Goal: Share content

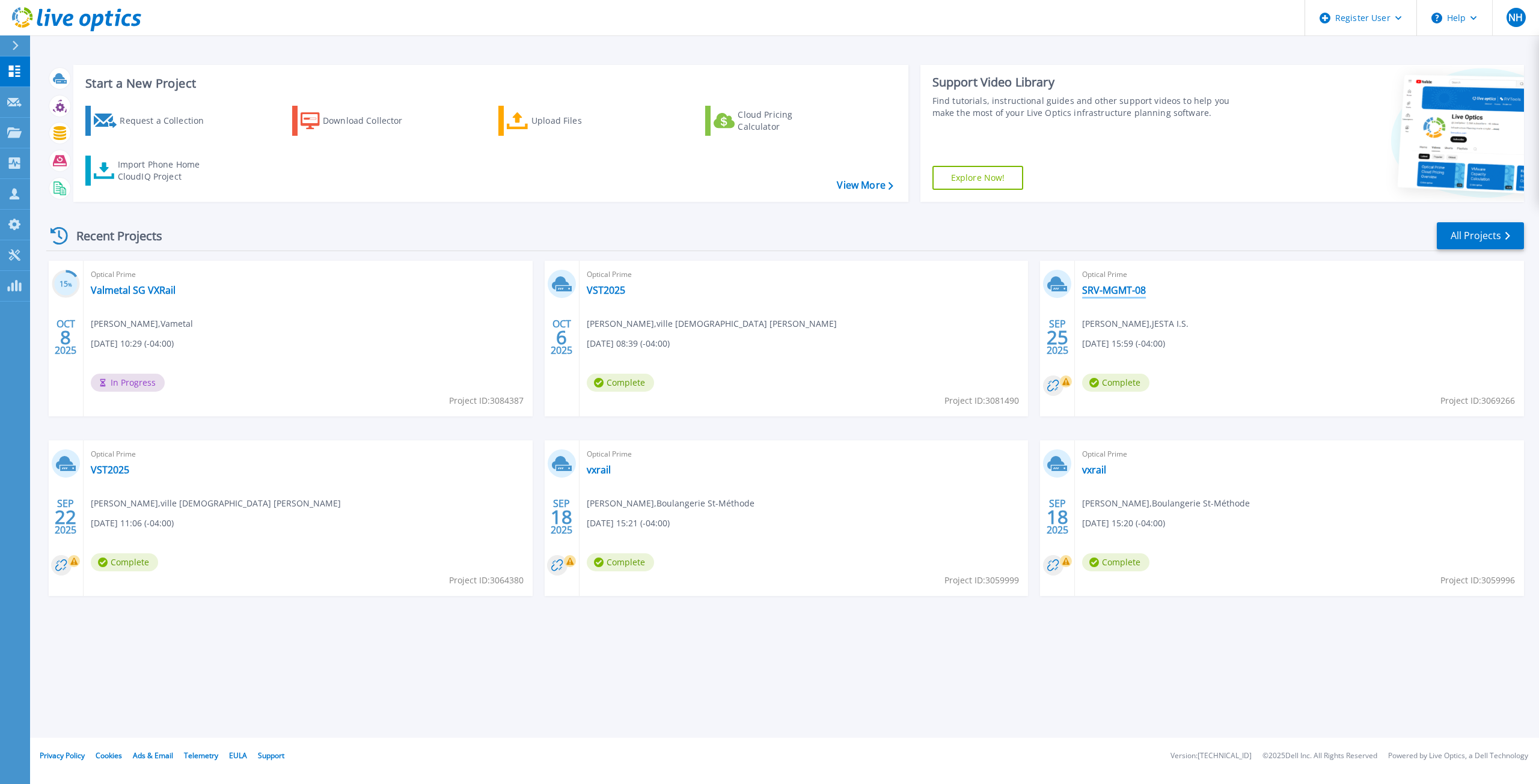
click at [1121, 288] on link "SRV-MGMT-08" at bounding box center [1114, 290] width 64 height 12
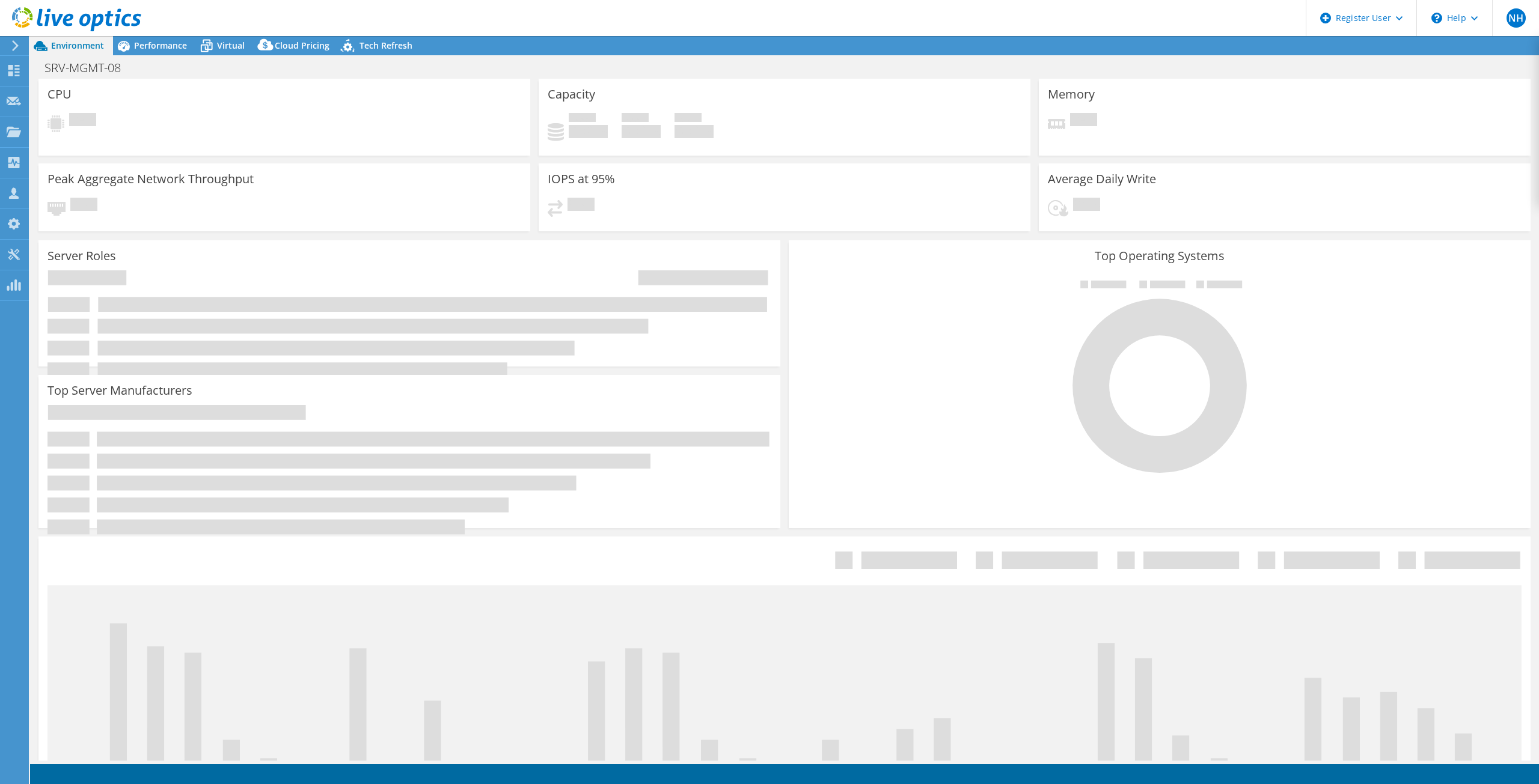
select select "[GEOGRAPHIC_DATA]"
select select "CAD"
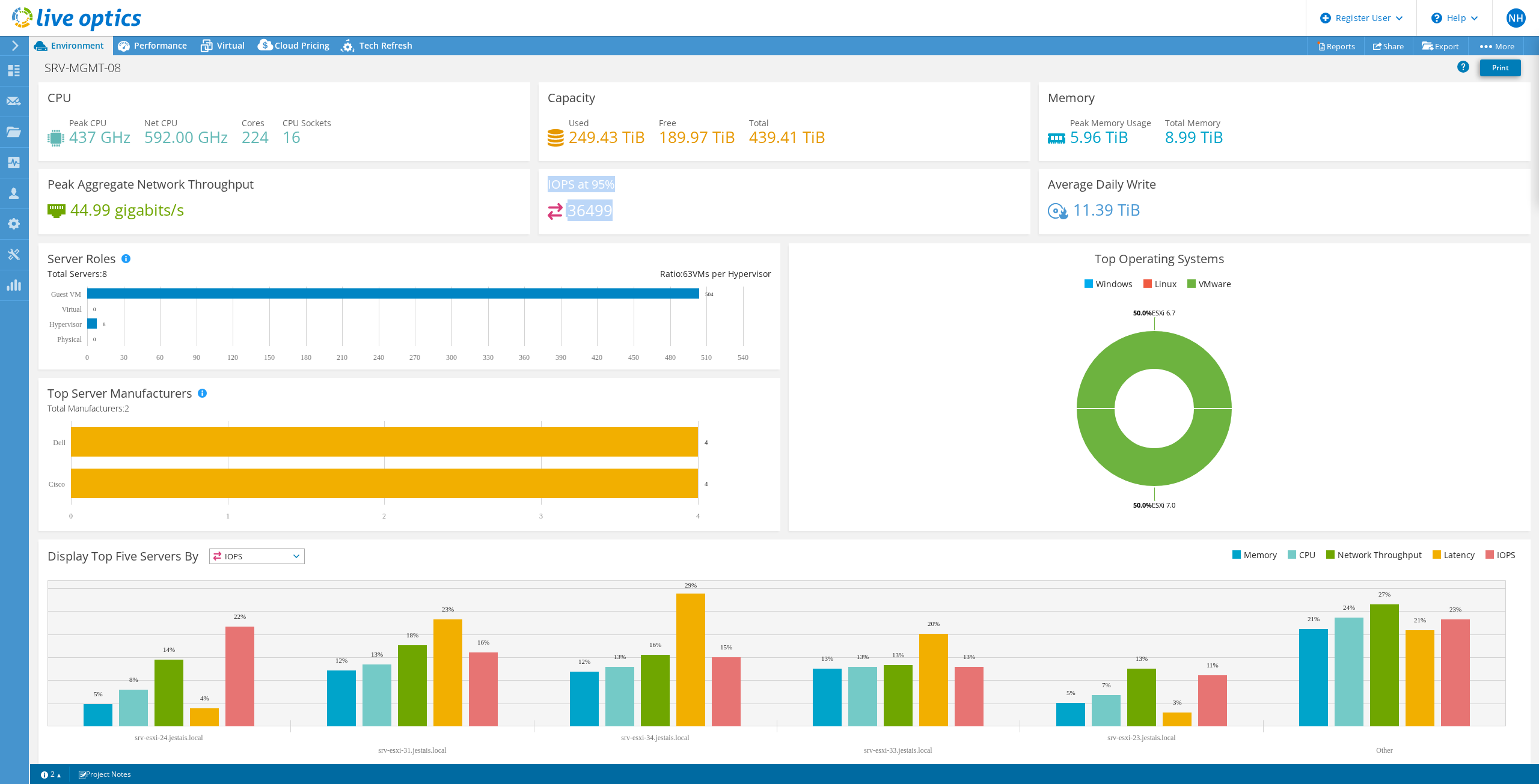
drag, startPoint x: 567, startPoint y: 211, endPoint x: 639, endPoint y: 222, distance: 72.8
click at [639, 222] on div "CPU Peak CPU 437 GHz Net CPU 592.00 GHz Cores 224 CPU Sockets 16 Capacity Used …" at bounding box center [784, 162] width 1501 height 160
click at [642, 224] on div "36499" at bounding box center [784, 216] width 474 height 26
drag, startPoint x: 637, startPoint y: 214, endPoint x: 598, endPoint y: 207, distance: 39.6
click at [595, 206] on div "36499" at bounding box center [784, 216] width 474 height 26
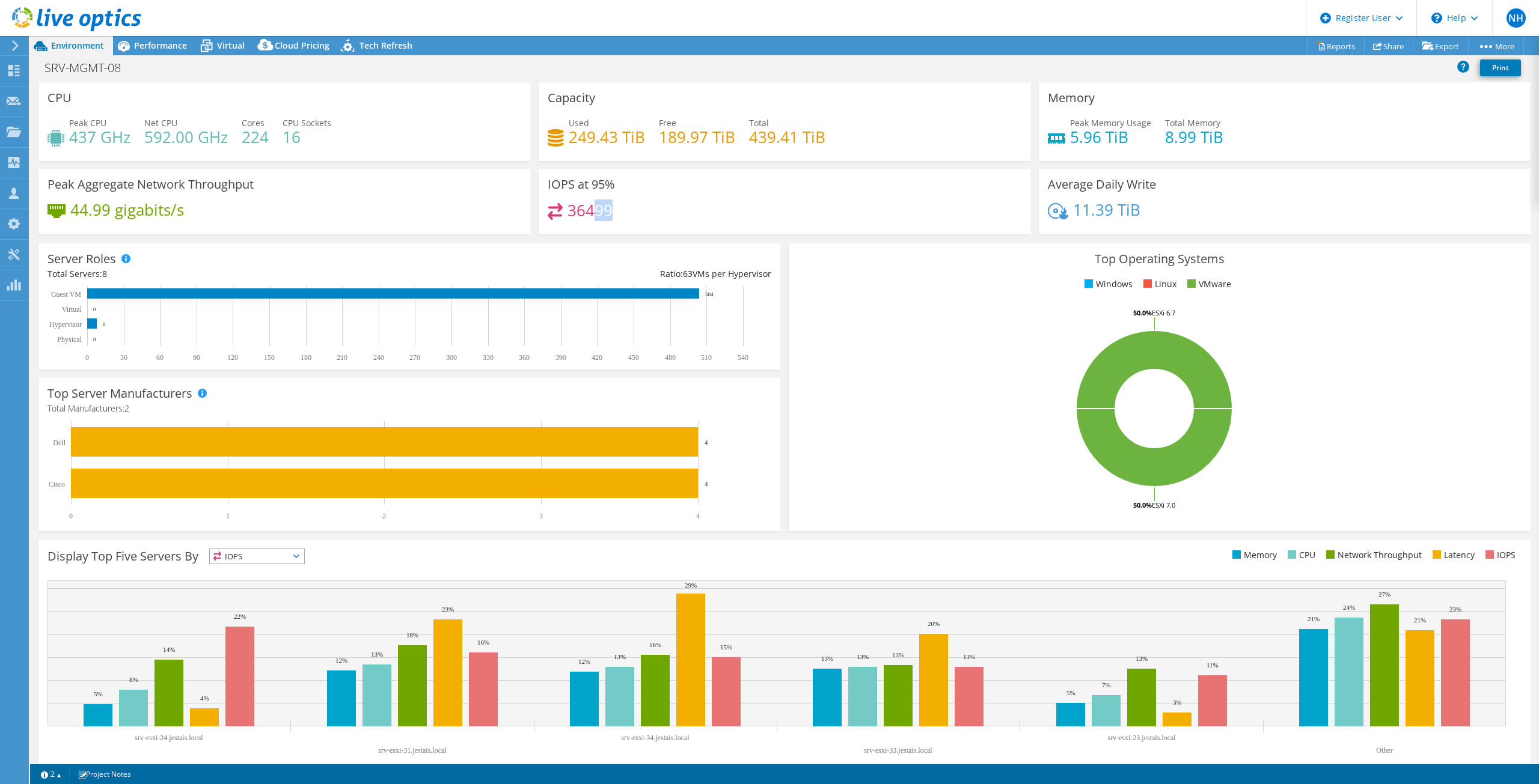
scroll to position [18, 0]
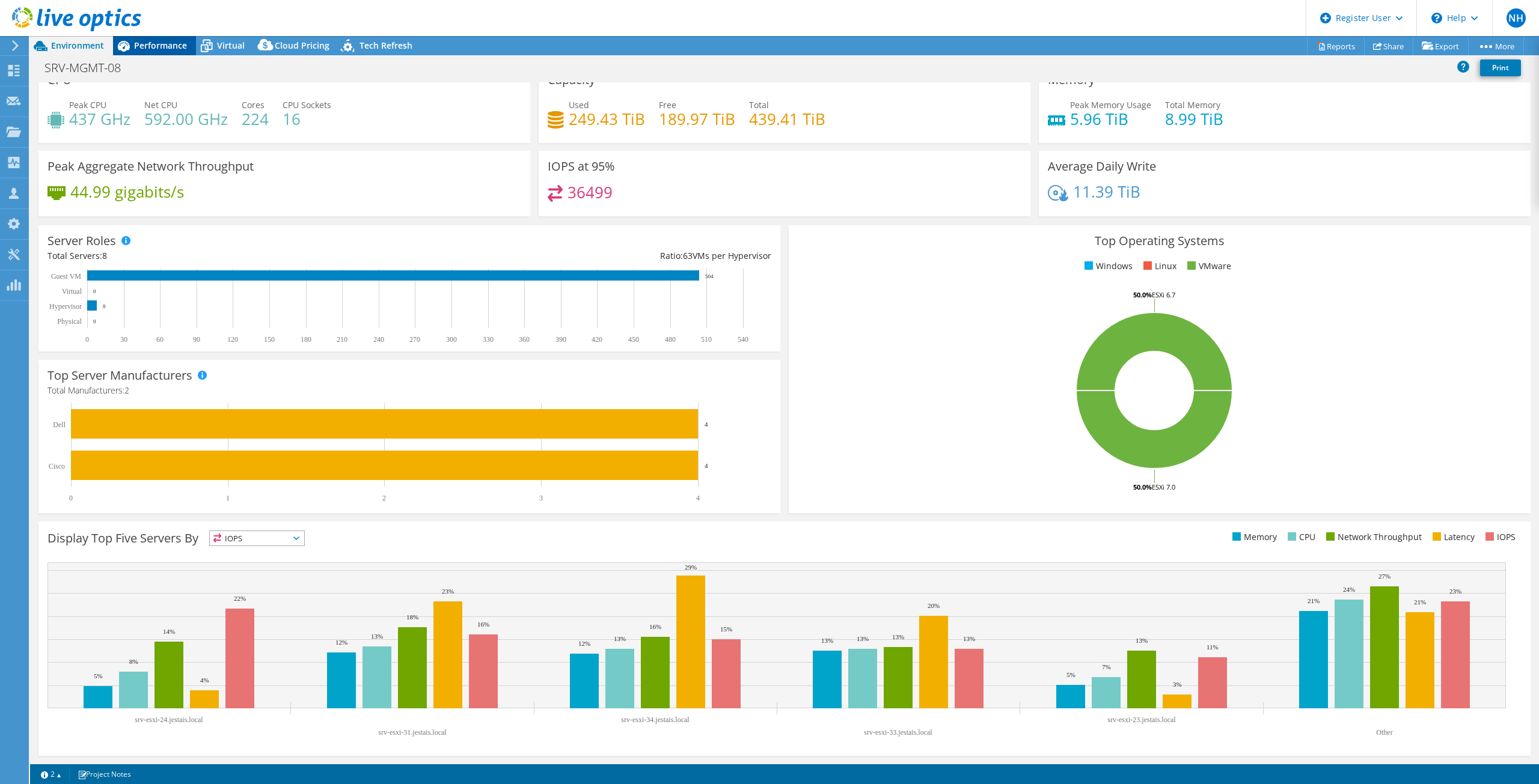
click at [167, 42] on span "Performance" at bounding box center [160, 45] width 53 height 11
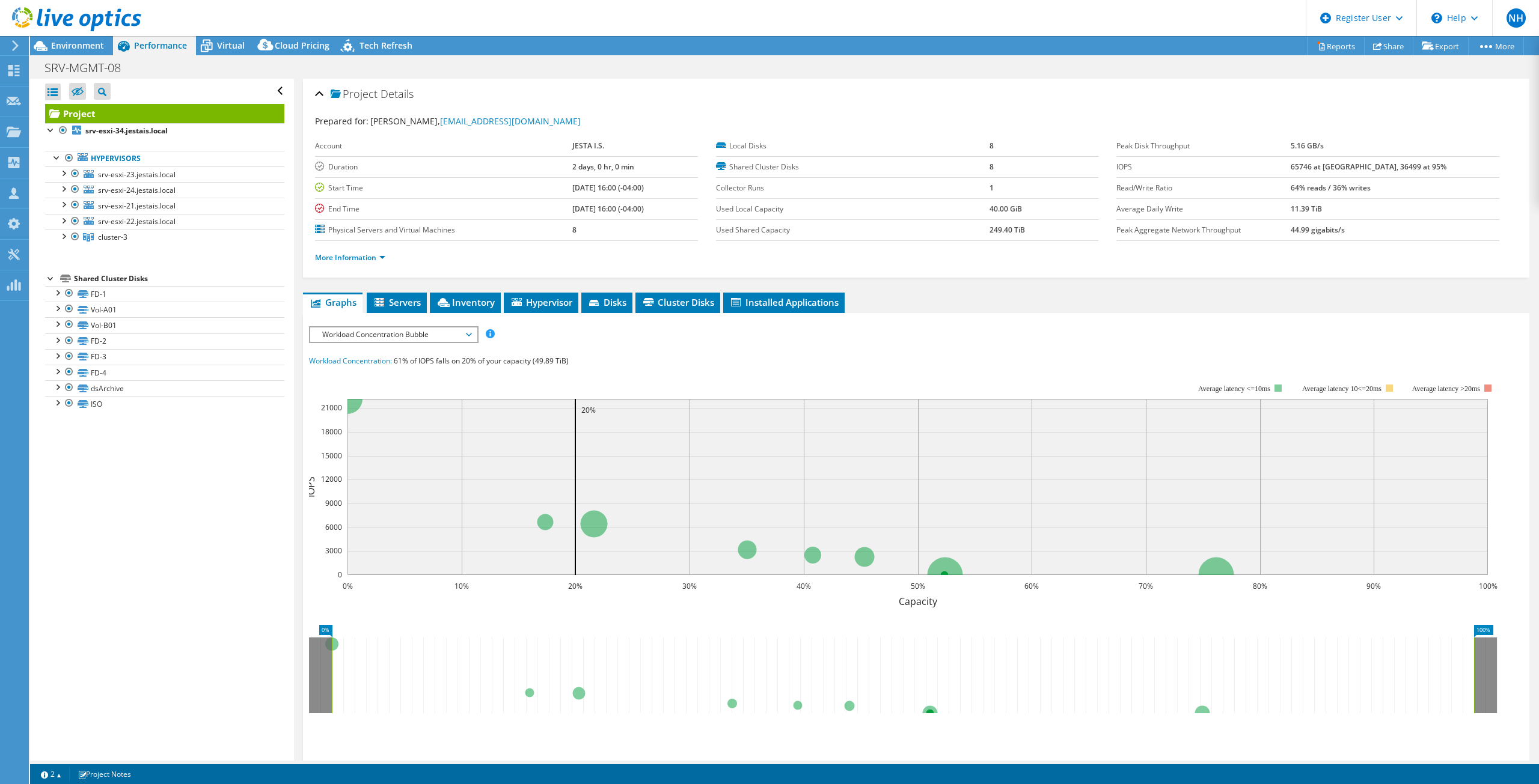
scroll to position [0, 0]
click at [80, 32] on link at bounding box center [77, 29] width 129 height 10
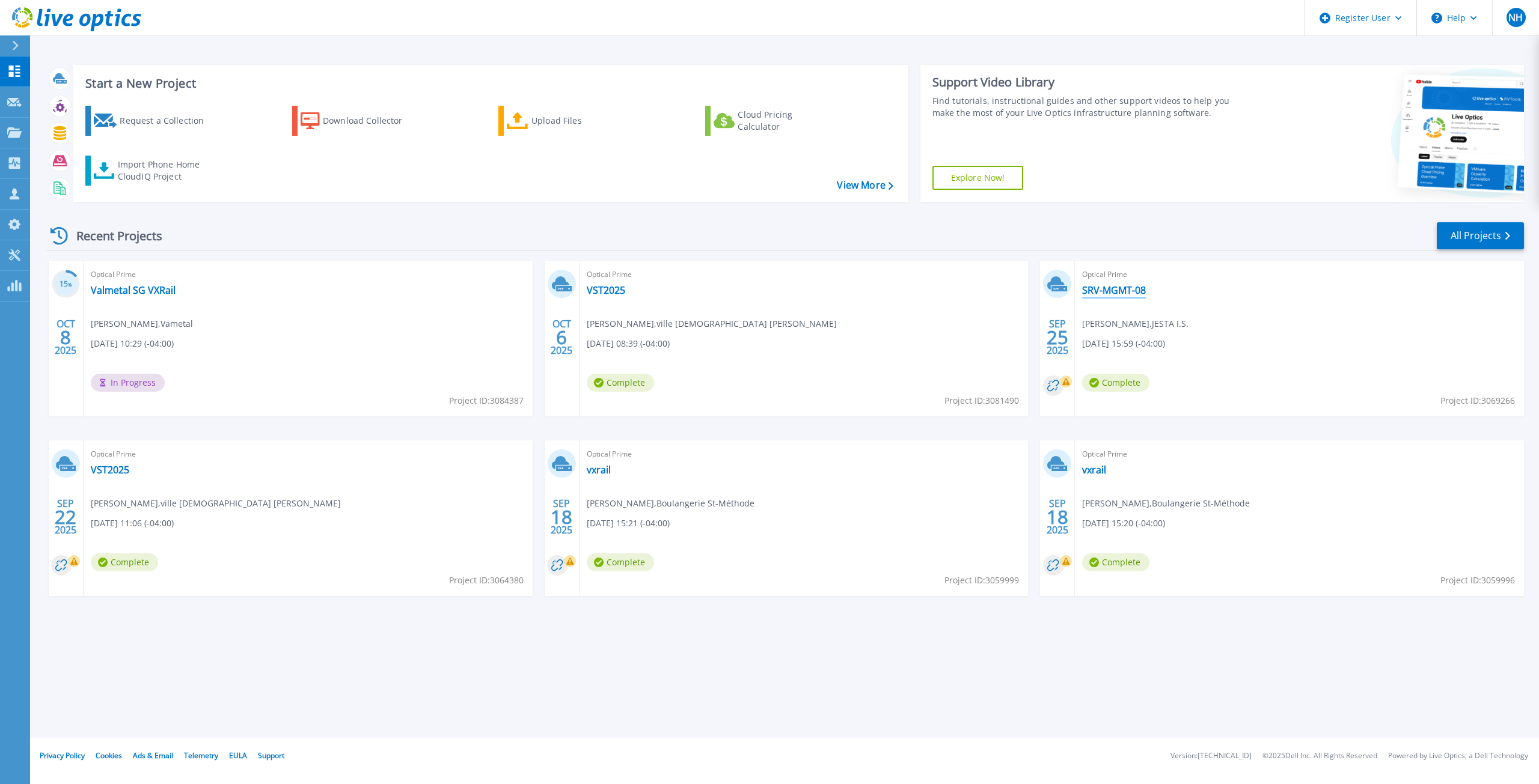
click at [1129, 290] on link "SRV-MGMT-08" at bounding box center [1114, 290] width 64 height 12
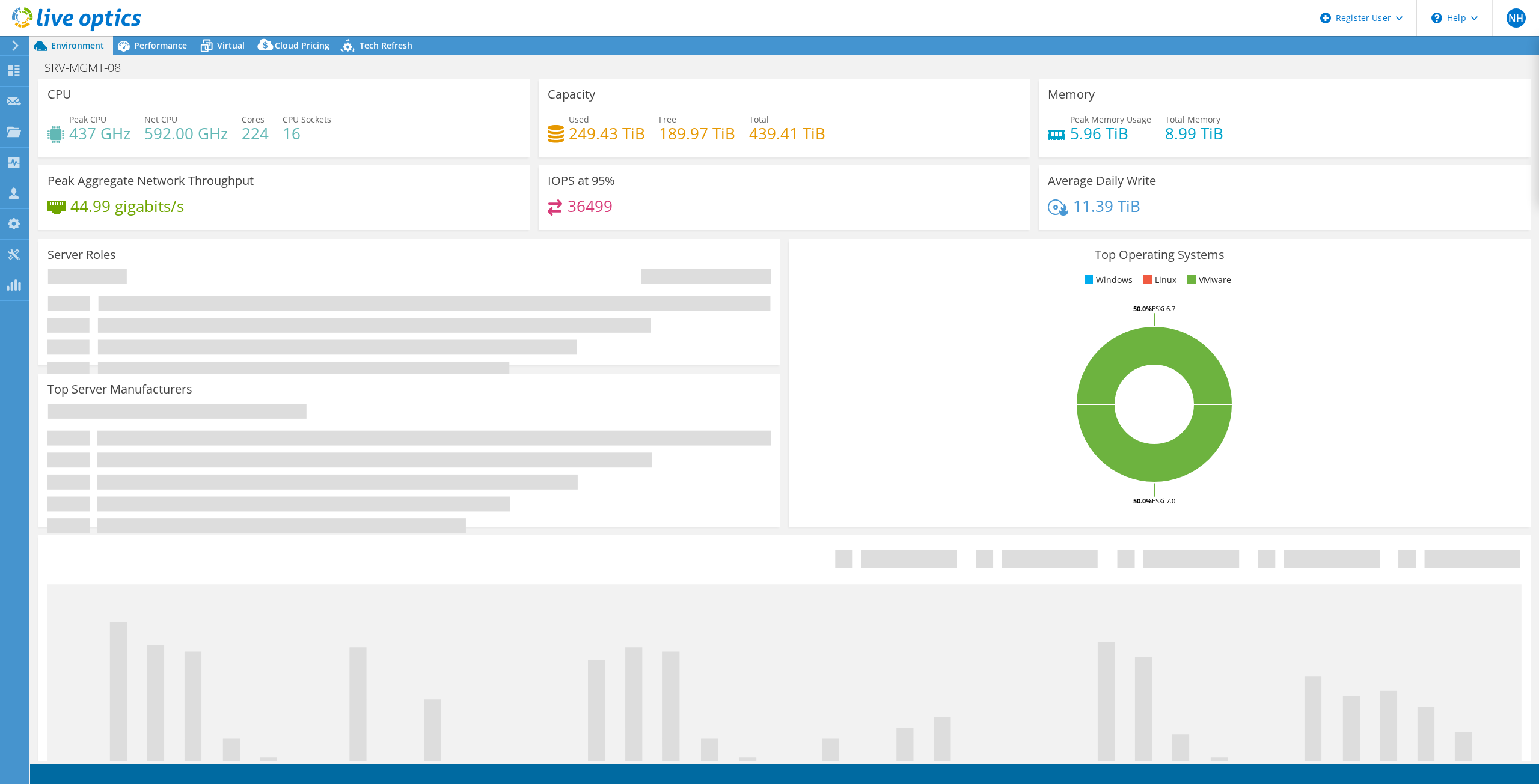
select select "[GEOGRAPHIC_DATA]"
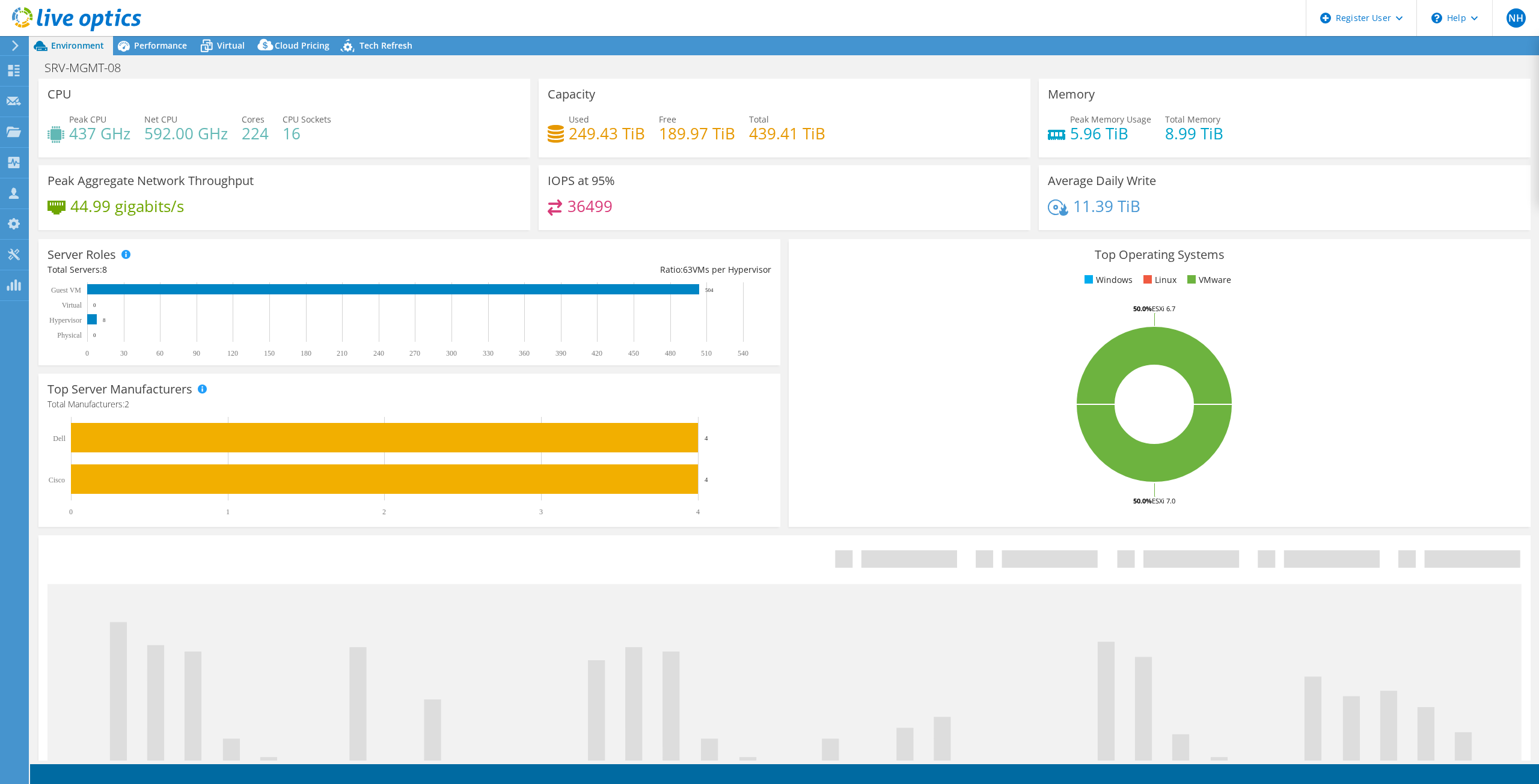
select select "[GEOGRAPHIC_DATA]"
select select "CAD"
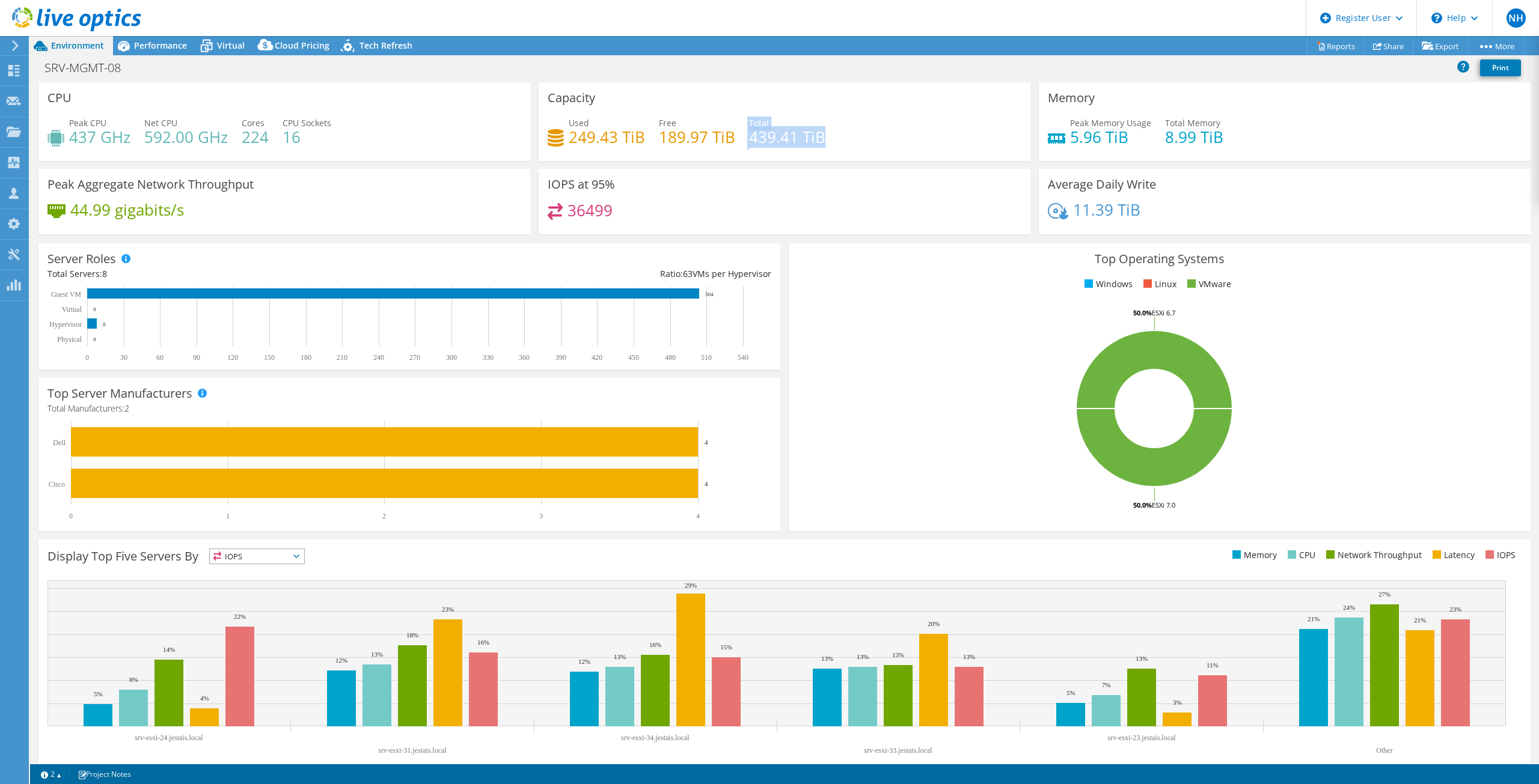
drag, startPoint x: 734, startPoint y: 135, endPoint x: 845, endPoint y: 149, distance: 111.9
click at [845, 149] on div "Used 249.43 TiB Free 189.97 TiB Total 439.41 TiB" at bounding box center [784, 136] width 474 height 39
click at [183, 53] on div "Performance" at bounding box center [154, 46] width 83 height 20
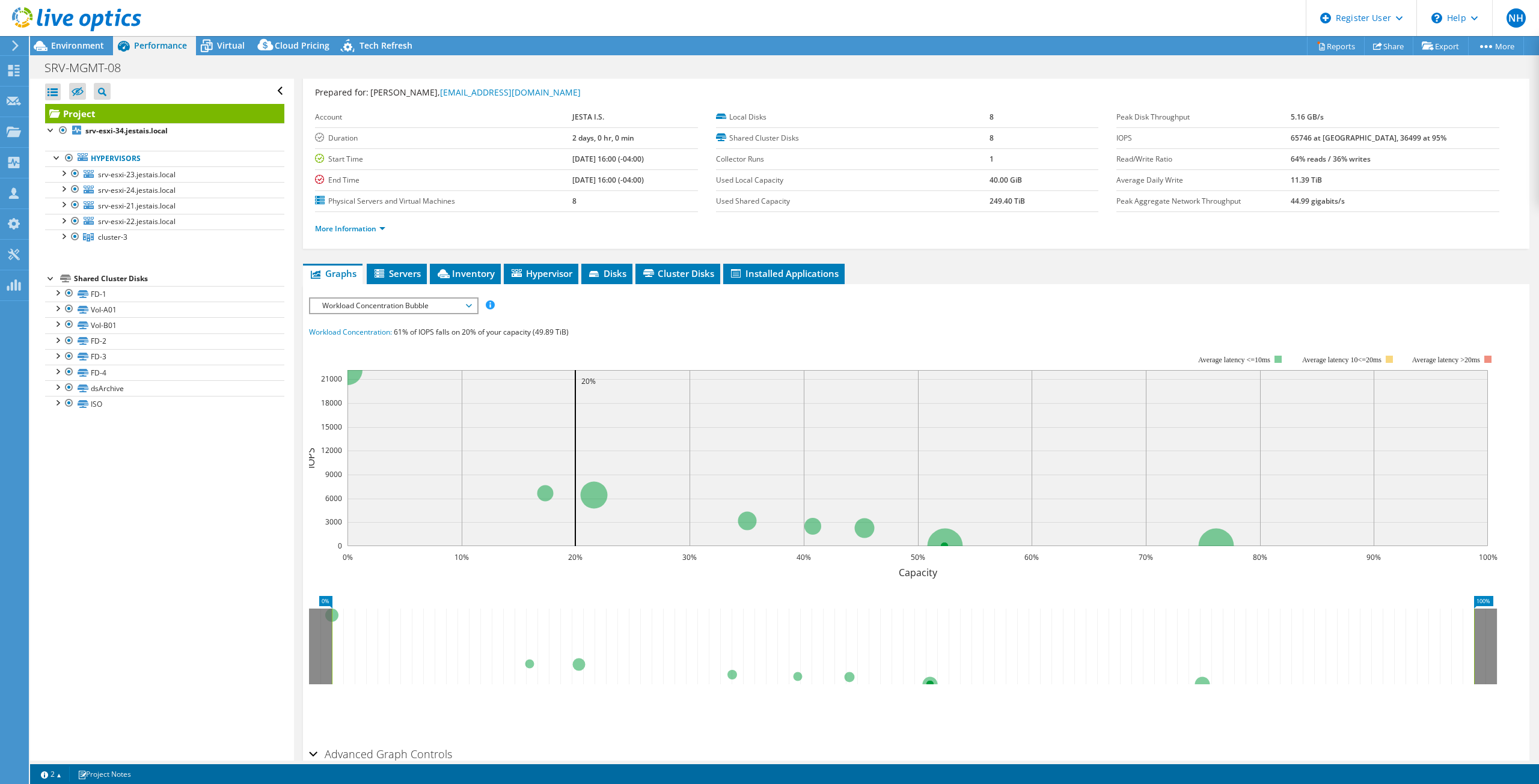
scroll to position [93, 0]
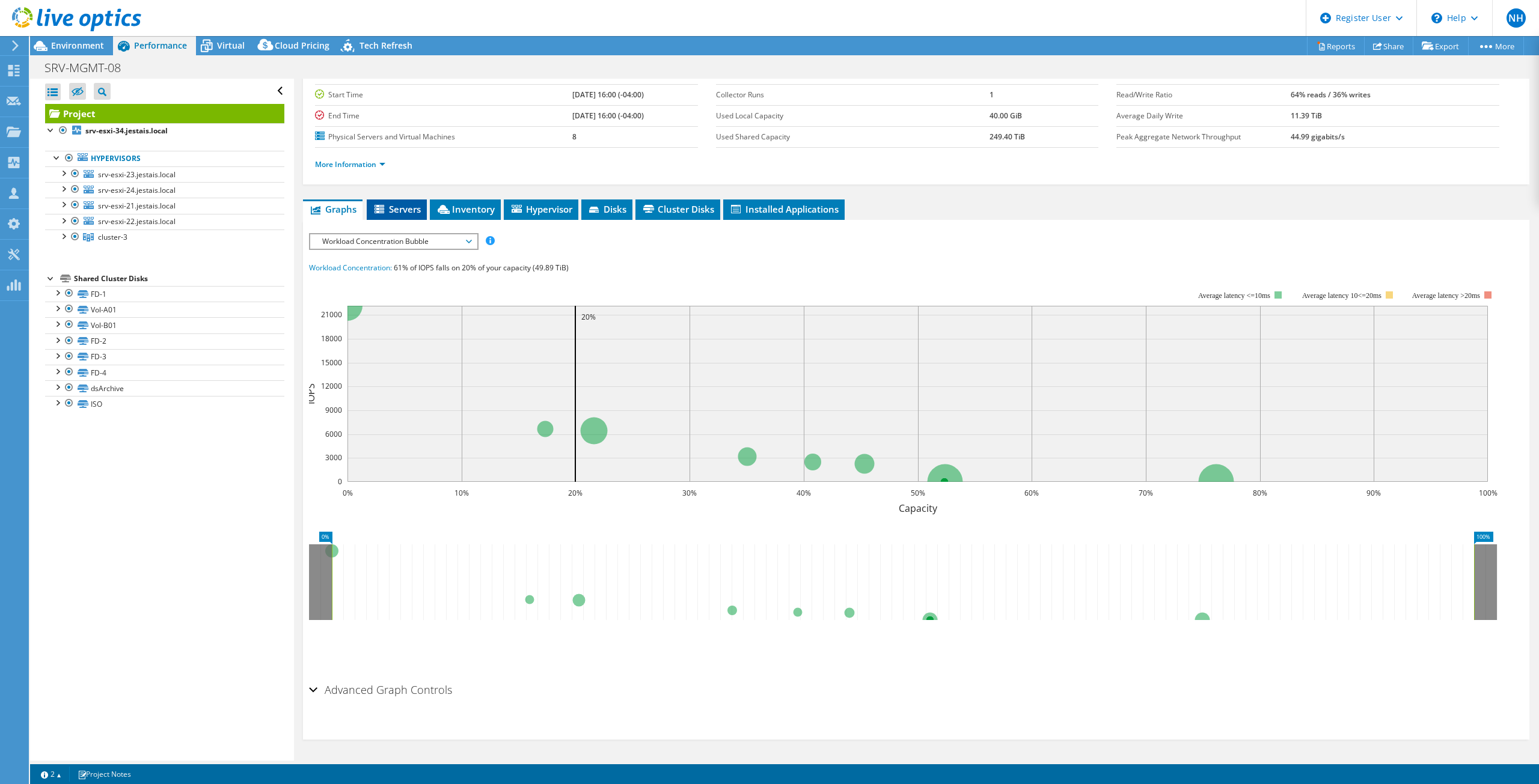
click at [405, 213] on span "Servers" at bounding box center [396, 209] width 48 height 12
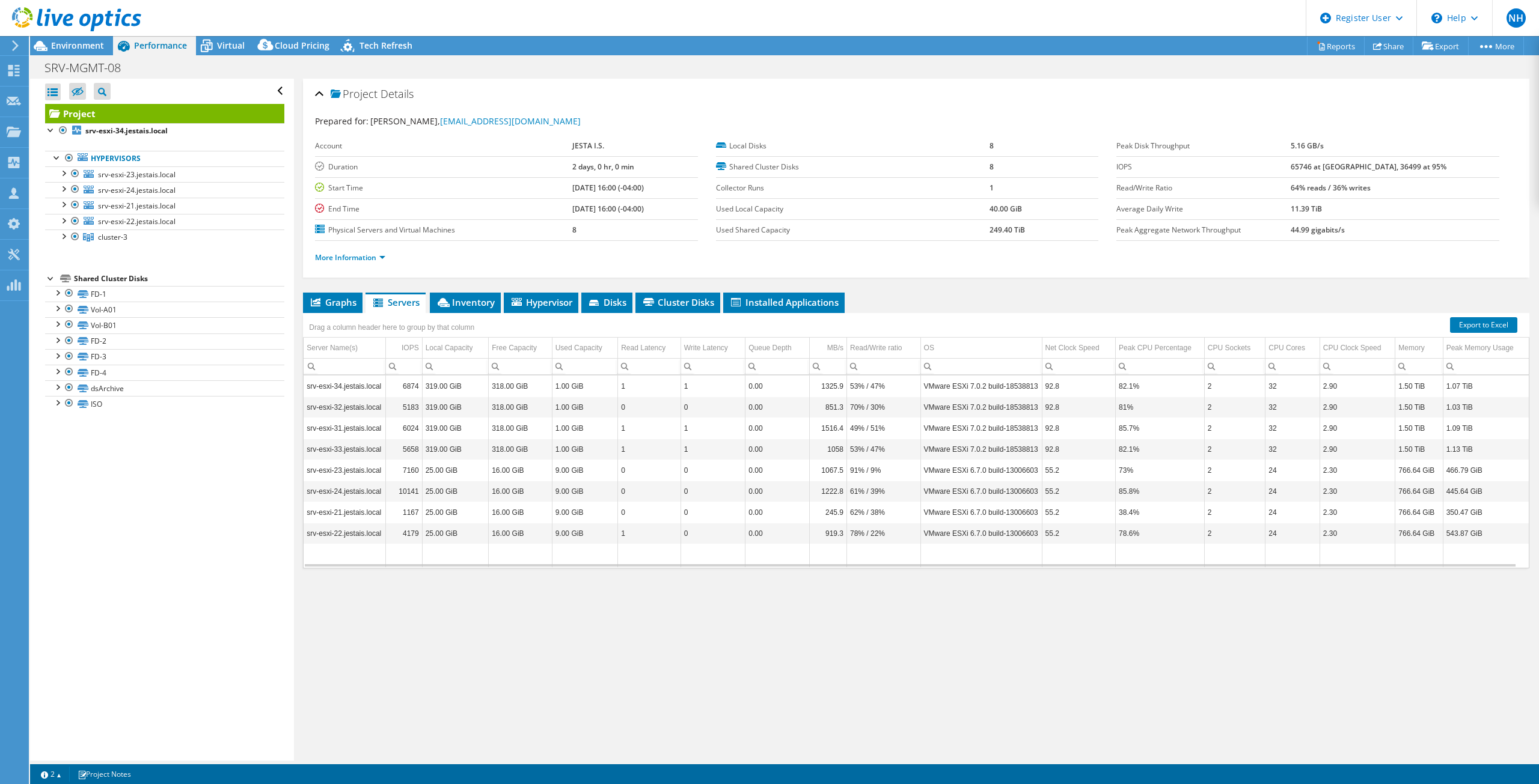
scroll to position [5, 0]
click at [462, 309] on li "Inventory" at bounding box center [465, 303] width 71 height 20
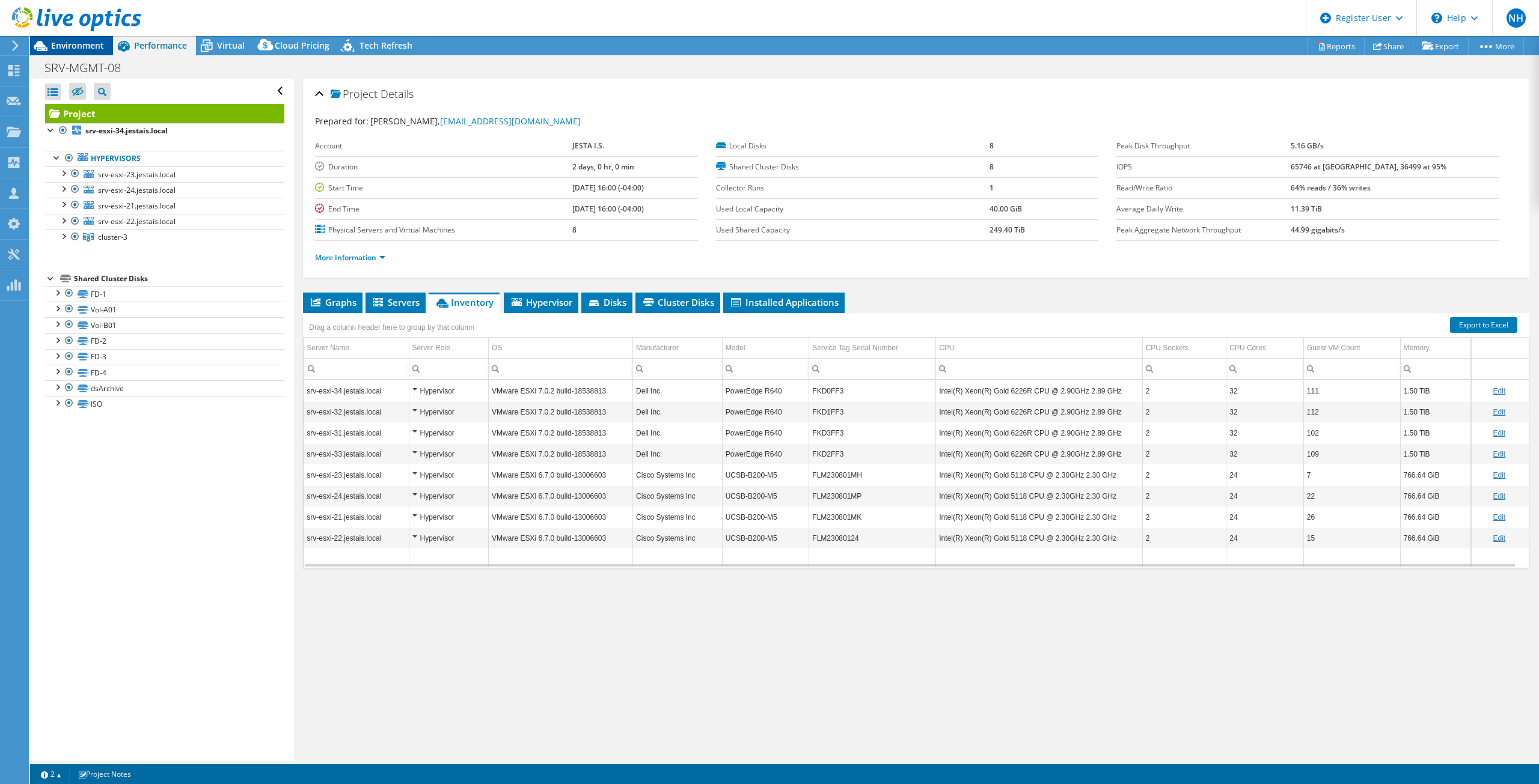
click at [89, 48] on span "Environment" at bounding box center [77, 45] width 53 height 11
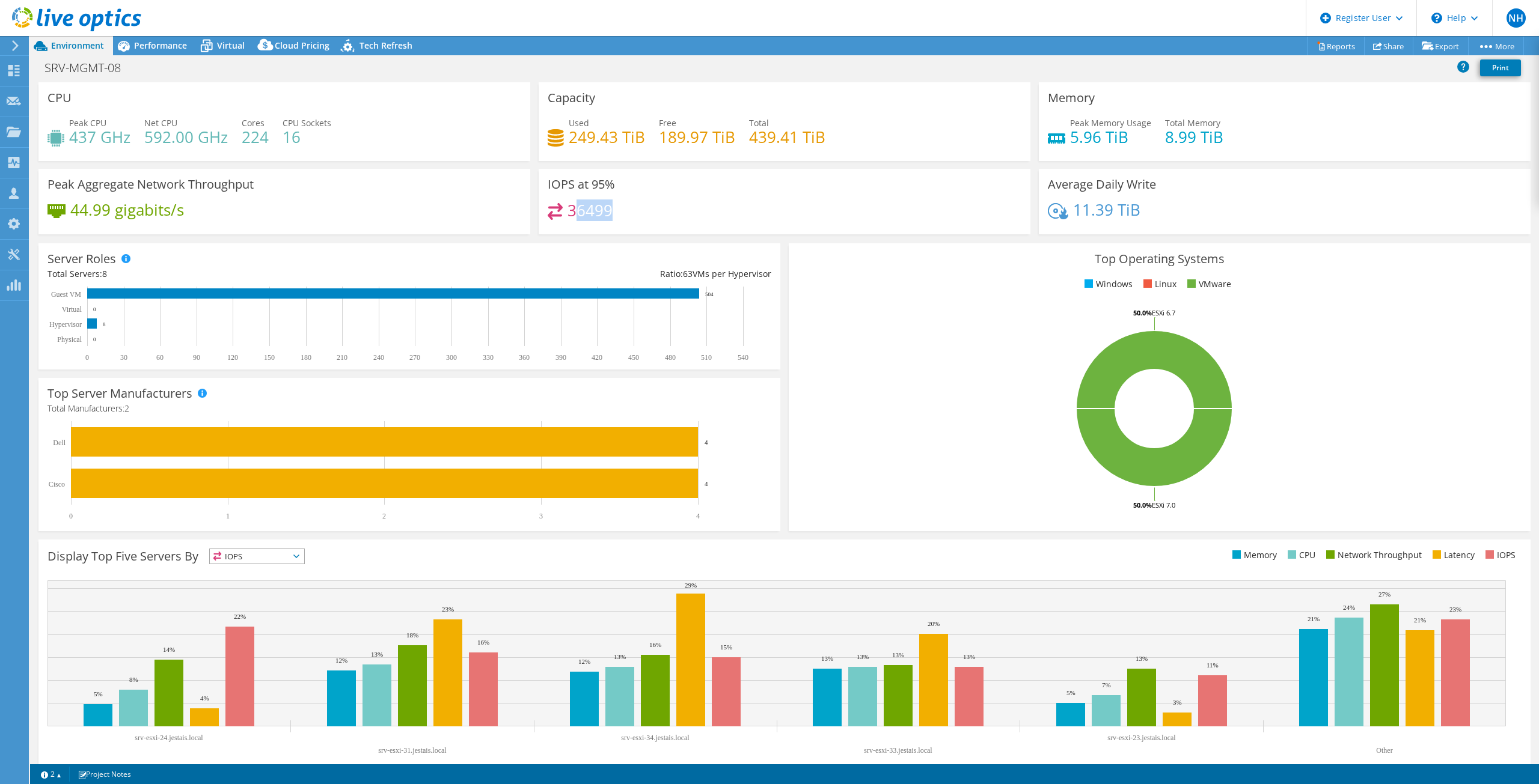
drag, startPoint x: 617, startPoint y: 219, endPoint x: 577, endPoint y: 209, distance: 41.2
click at [577, 209] on div "36499" at bounding box center [784, 216] width 474 height 26
click at [189, 48] on div "Performance" at bounding box center [154, 46] width 83 height 20
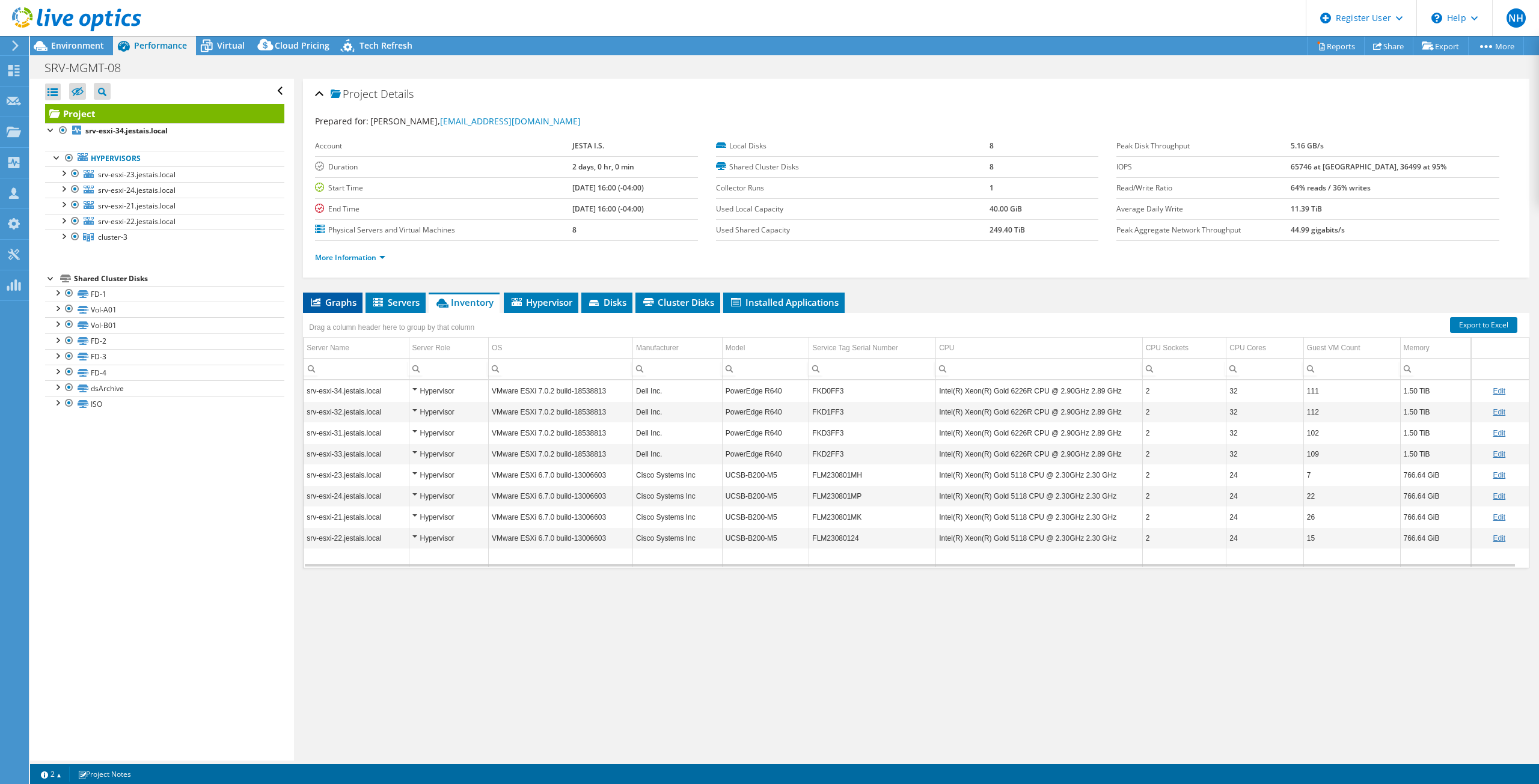
click at [356, 298] on span "Graphs" at bounding box center [333, 302] width 47 height 12
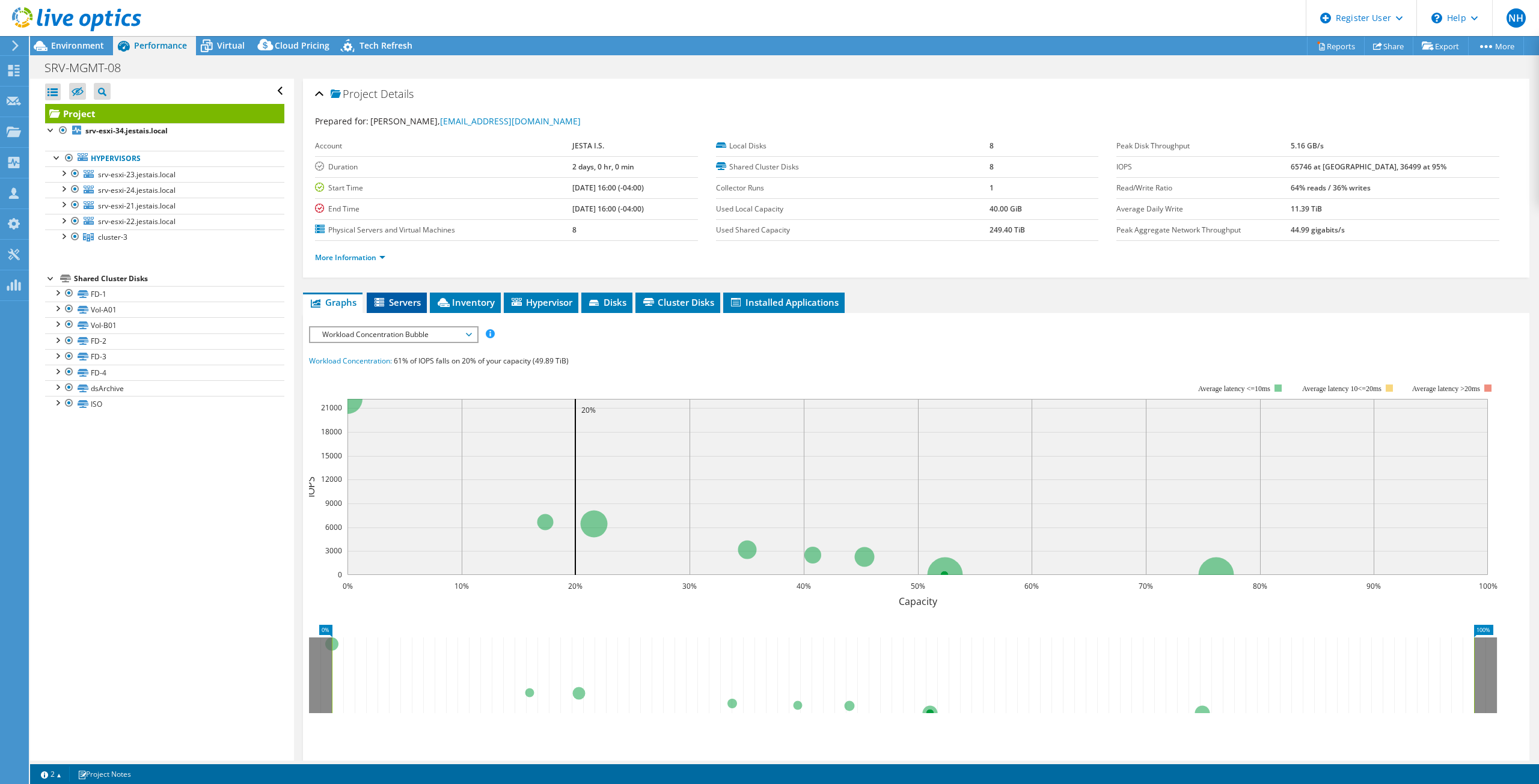
click at [398, 300] on span "Servers" at bounding box center [396, 302] width 48 height 12
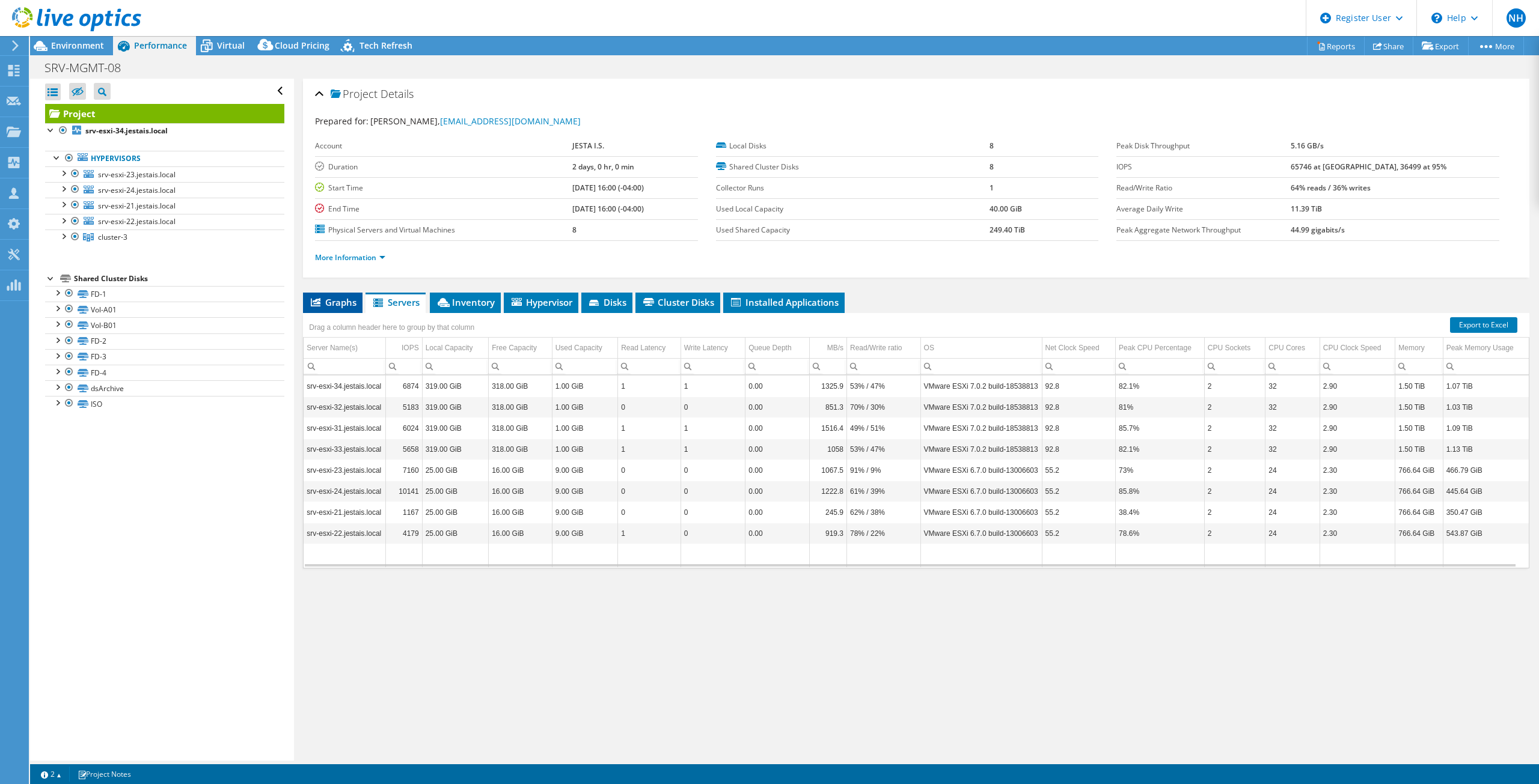
click at [334, 308] on li "Graphs" at bounding box center [333, 303] width 59 height 20
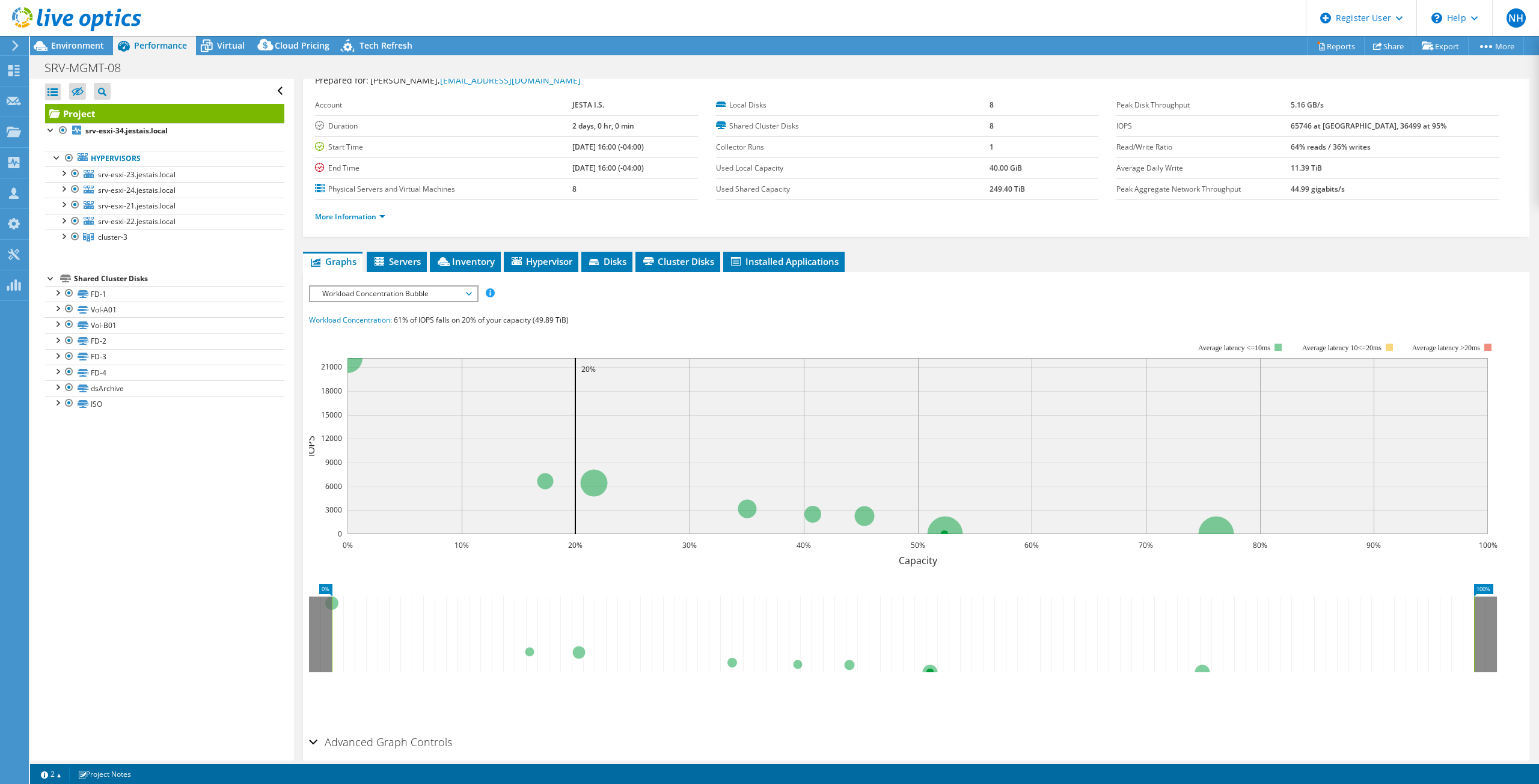
scroll to position [93, 0]
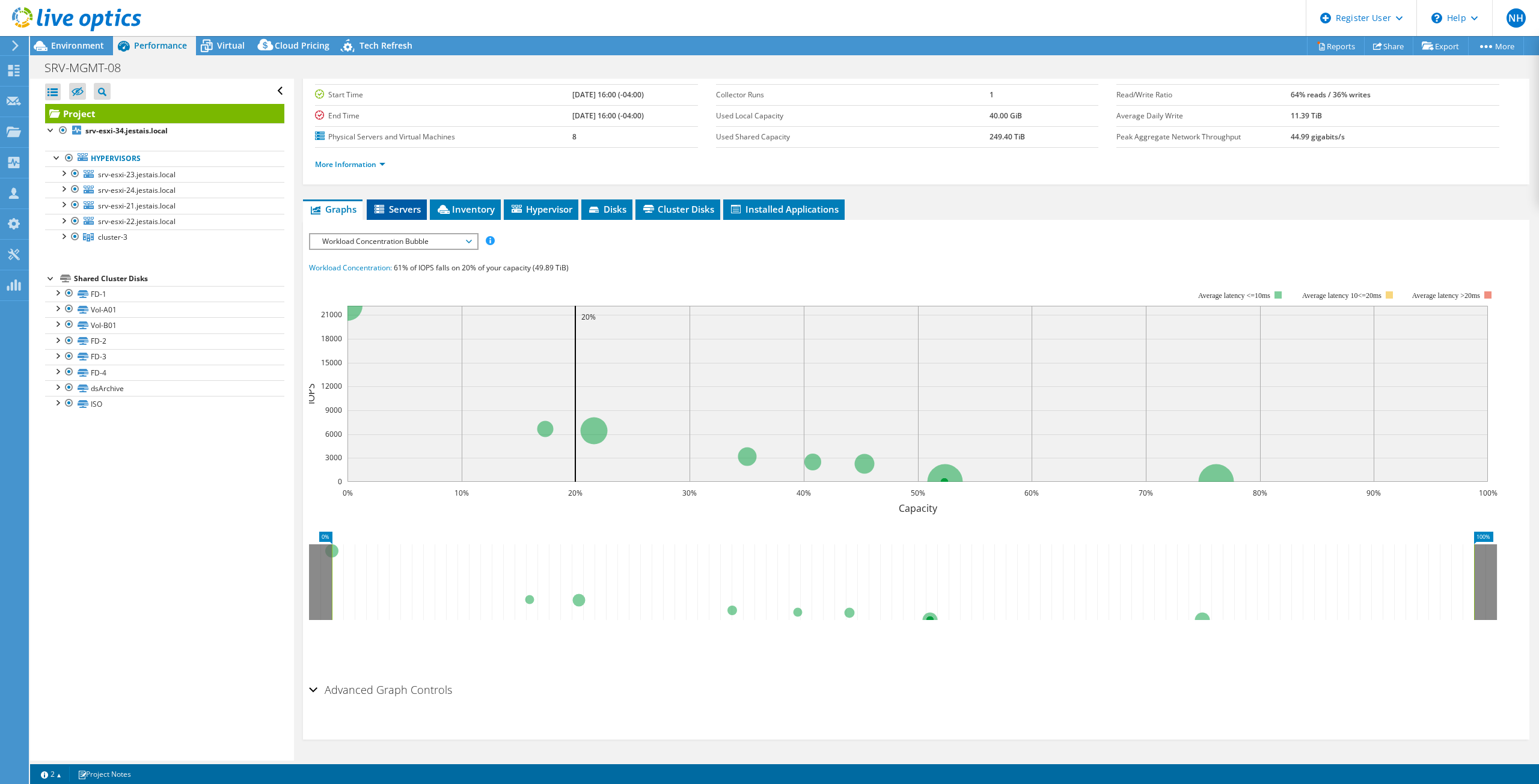
click at [398, 199] on li "Servers" at bounding box center [396, 209] width 60 height 20
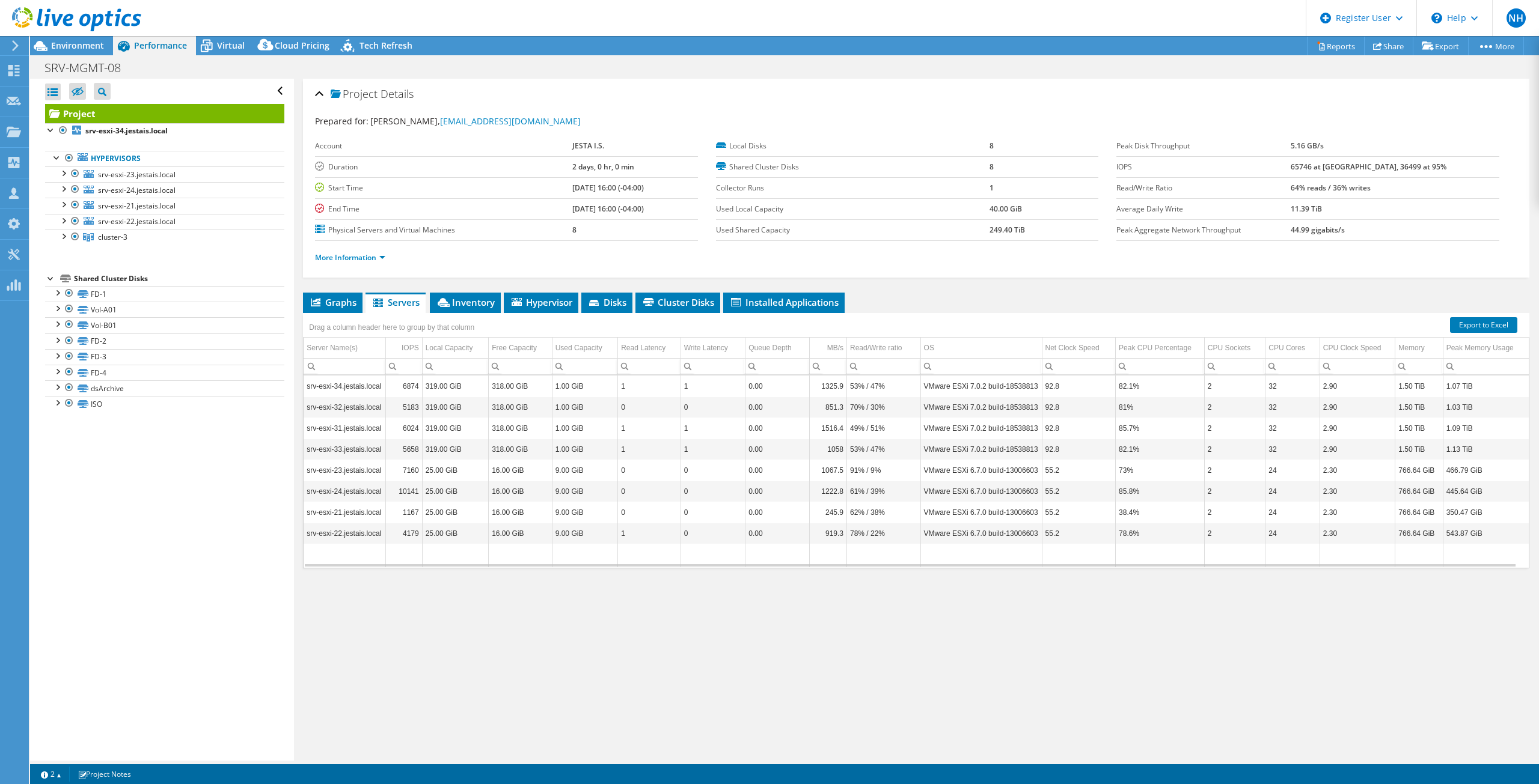
scroll to position [5, 0]
click at [336, 308] on li "Graphs" at bounding box center [333, 303] width 59 height 20
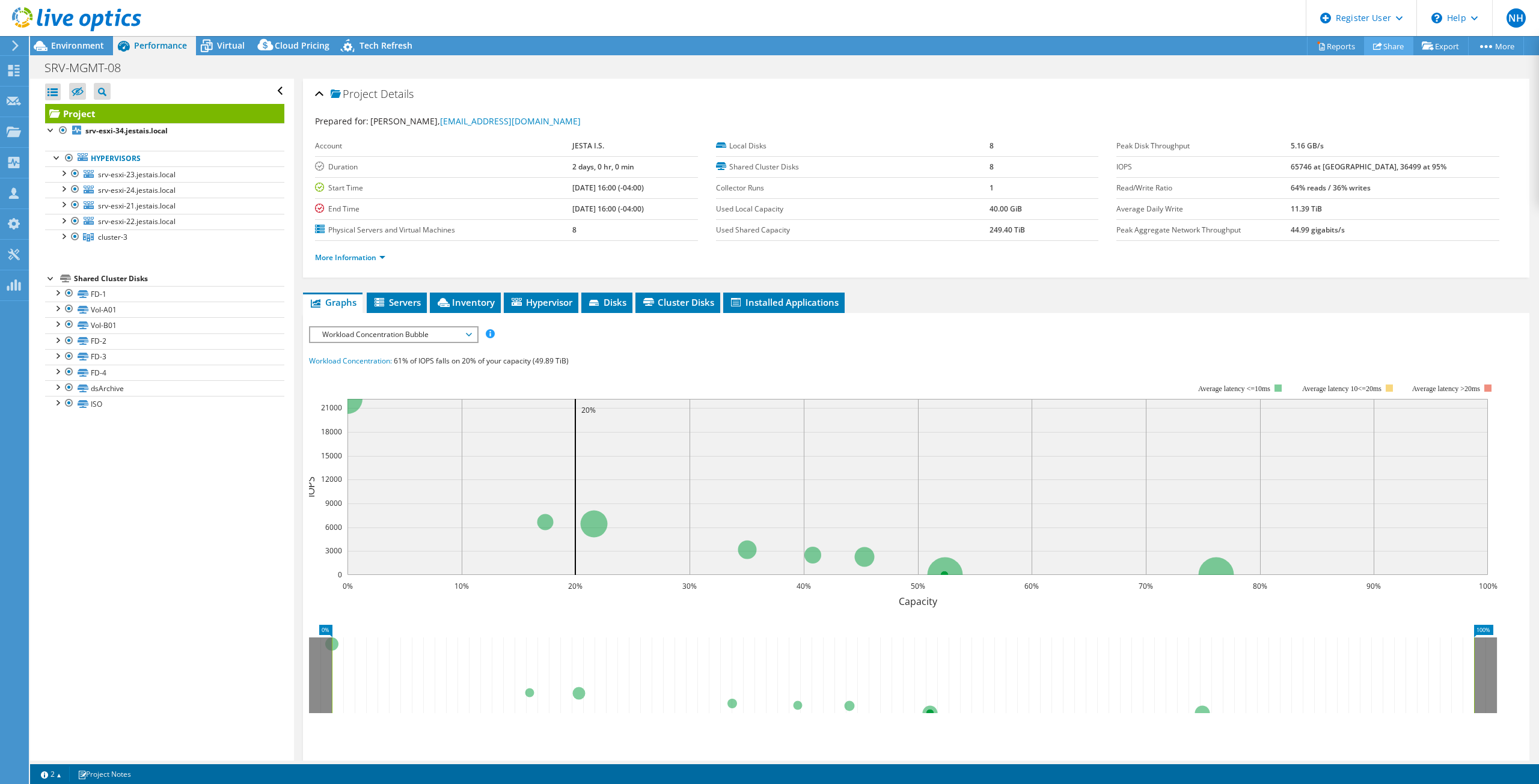
click at [1390, 42] on link "Share" at bounding box center [1389, 46] width 49 height 19
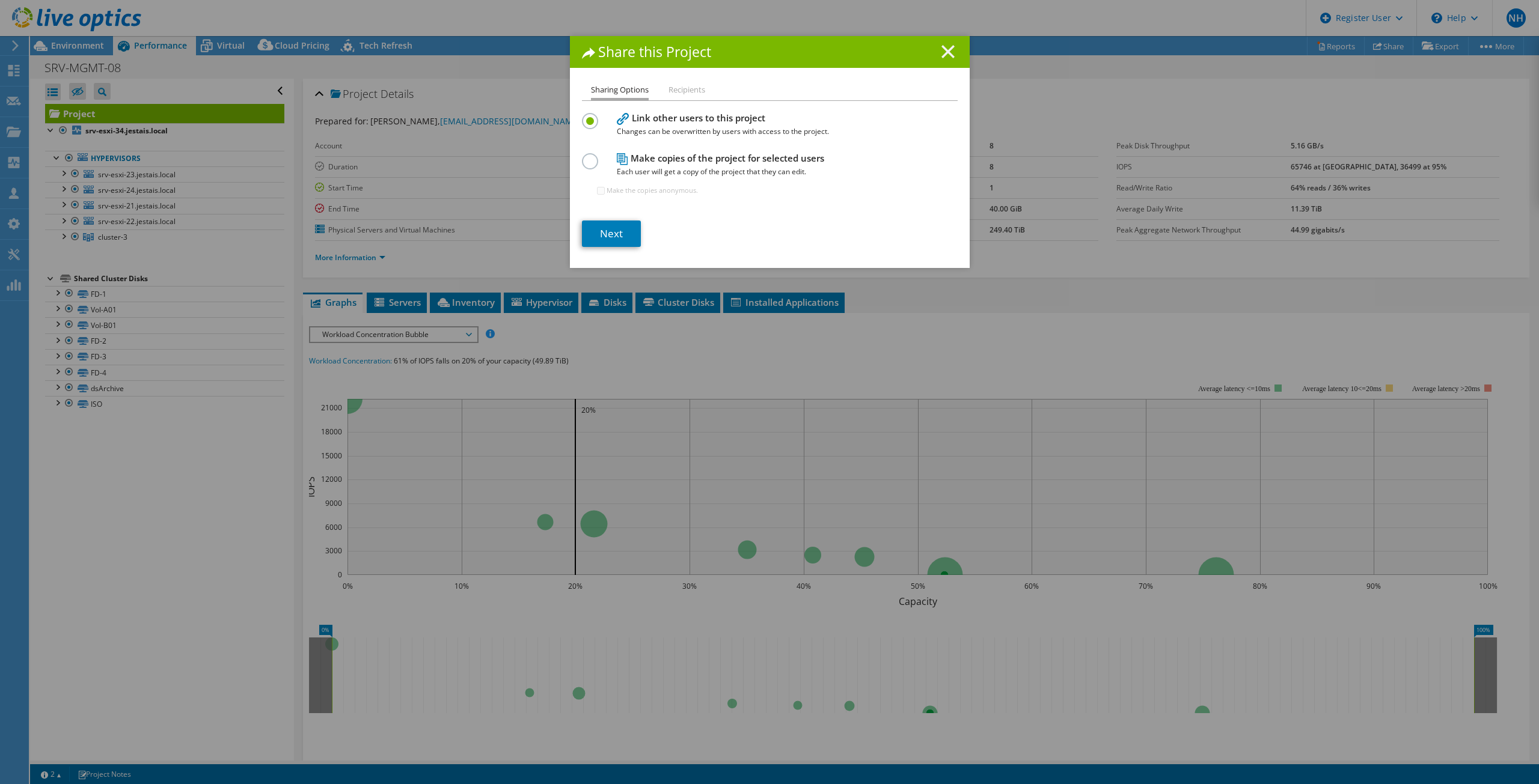
click at [942, 48] on line at bounding box center [948, 52] width 12 height 12
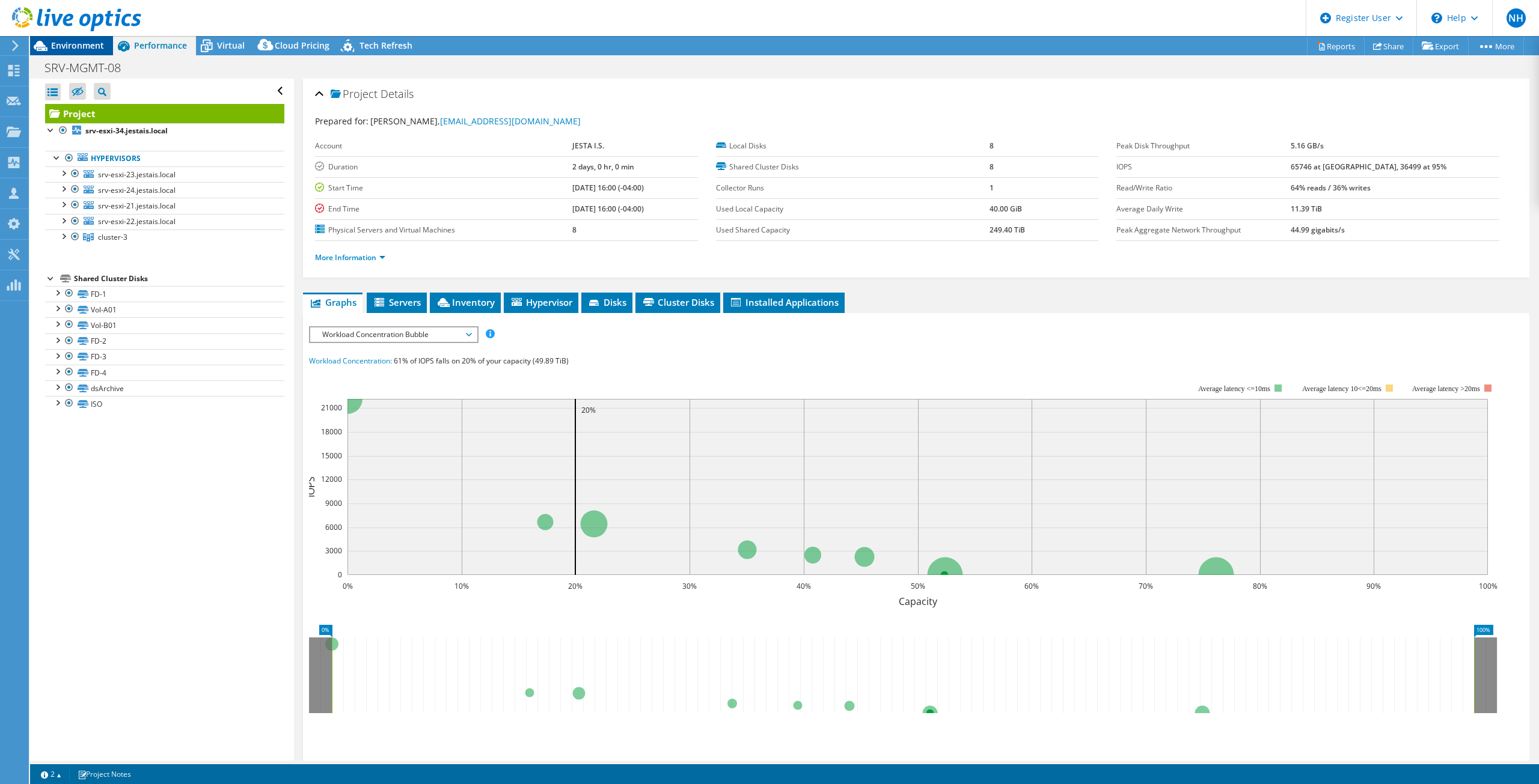
click at [63, 48] on span "Environment" at bounding box center [77, 45] width 53 height 11
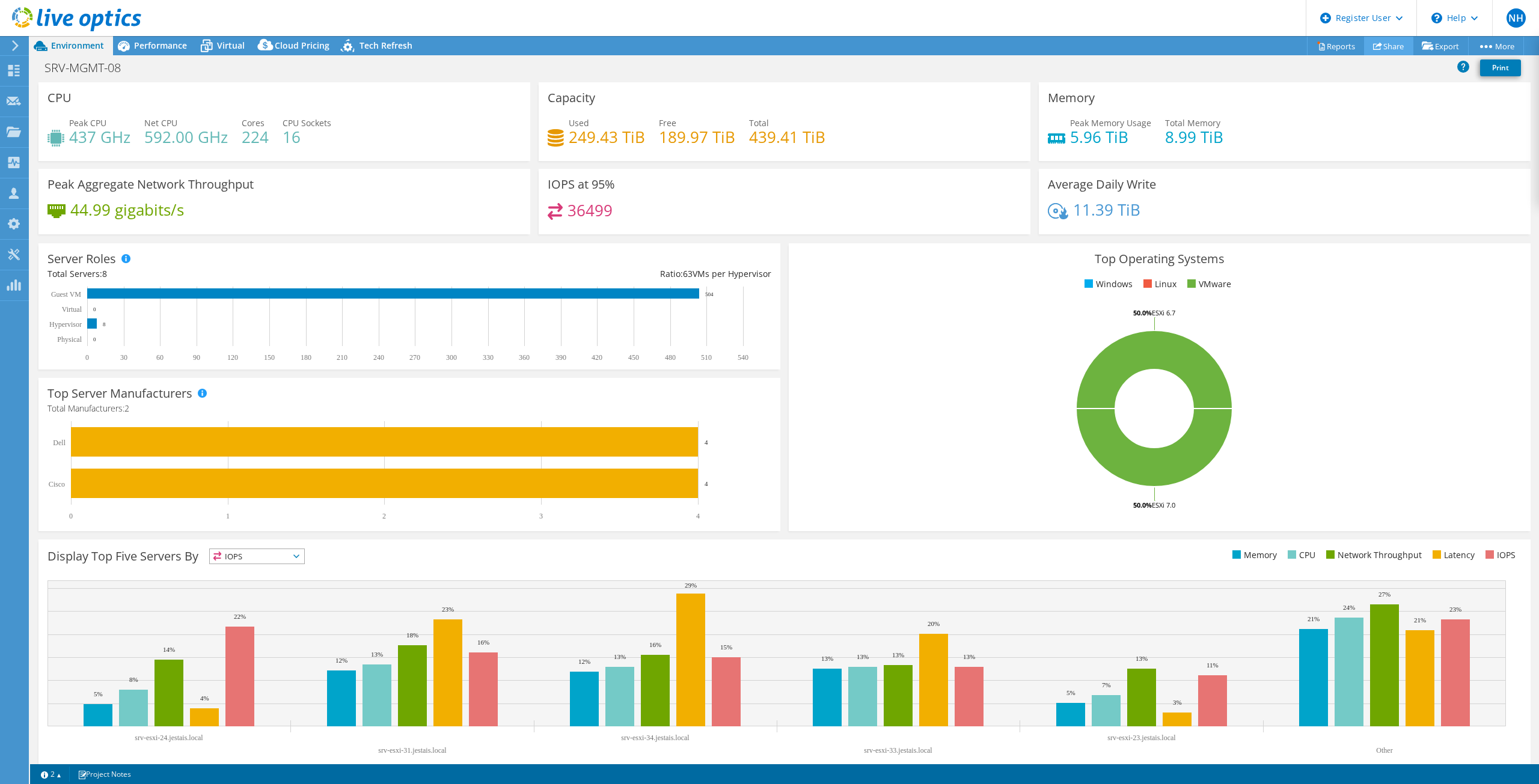
click at [1387, 37] on link "Share" at bounding box center [1389, 46] width 49 height 19
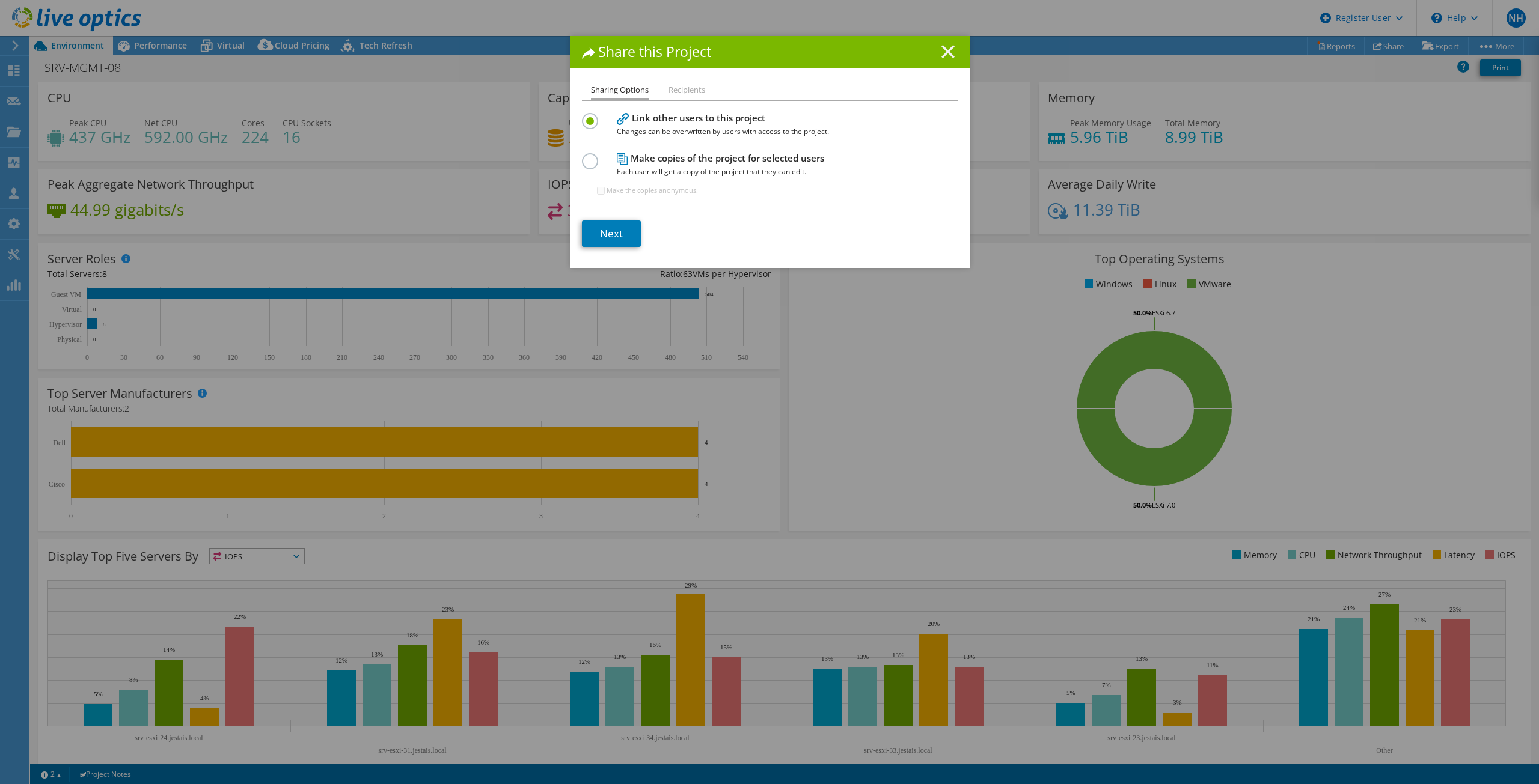
click at [942, 53] on line at bounding box center [948, 52] width 12 height 12
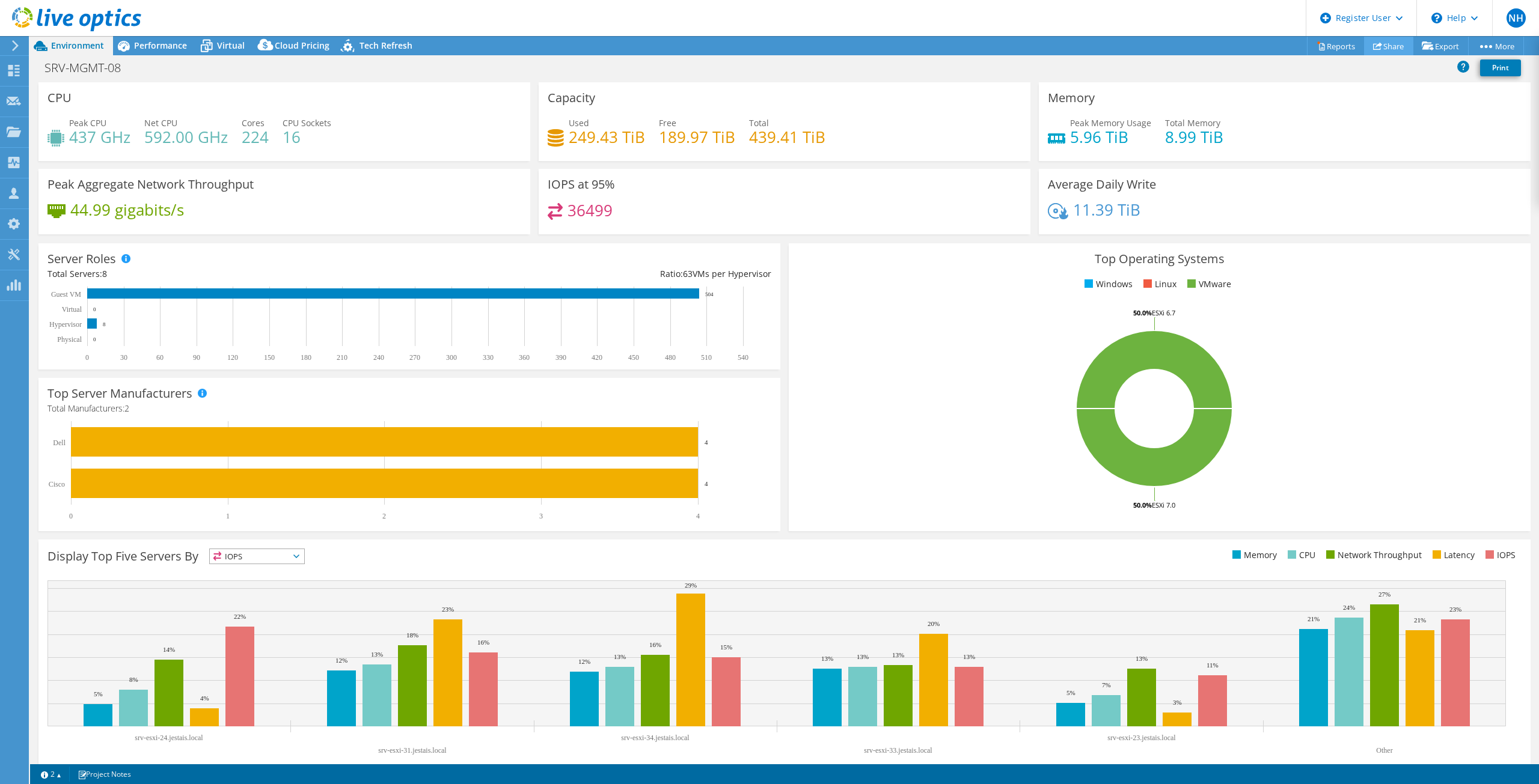
click at [1395, 48] on link "Share" at bounding box center [1389, 46] width 49 height 19
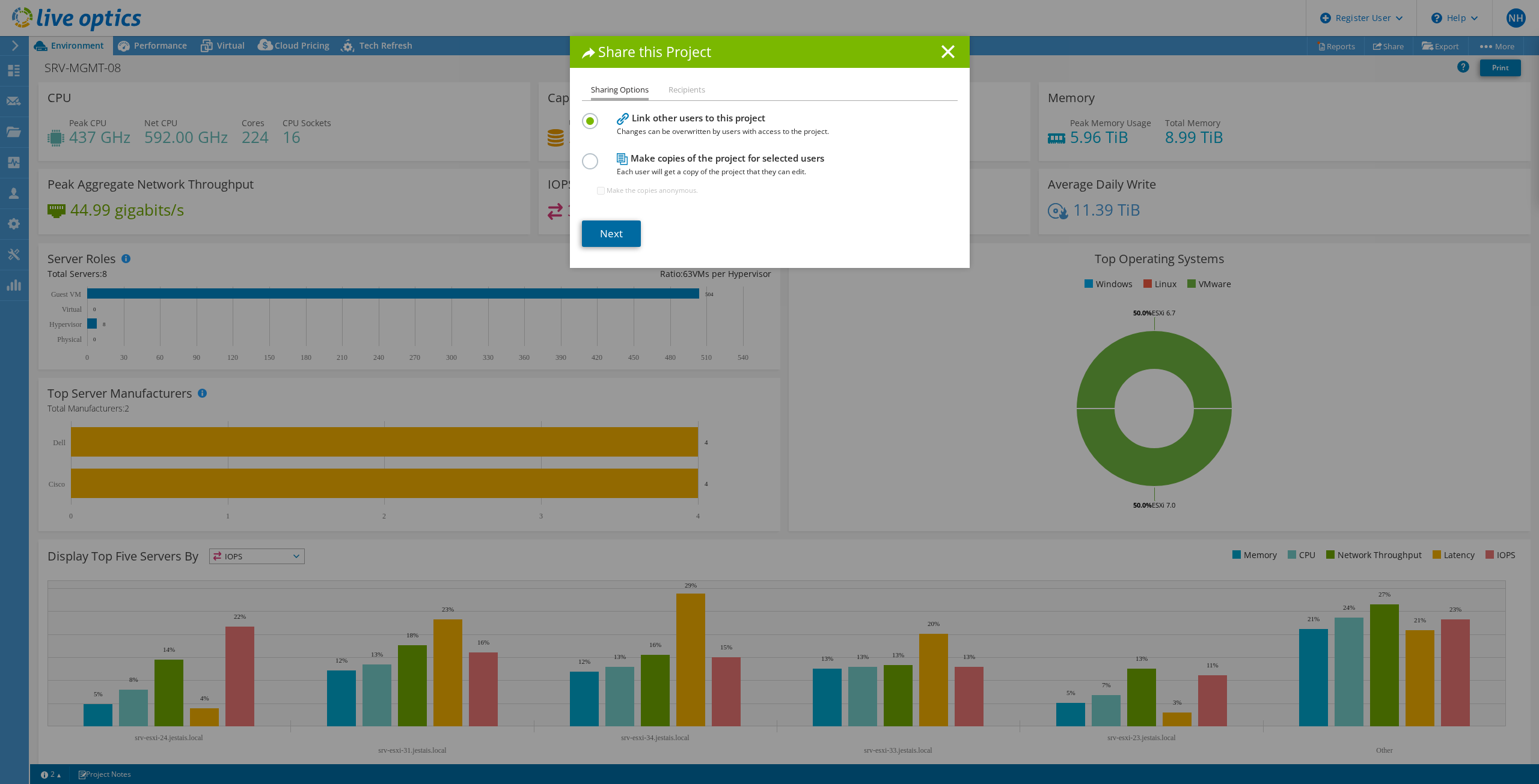
click at [587, 230] on link "Next" at bounding box center [611, 233] width 59 height 26
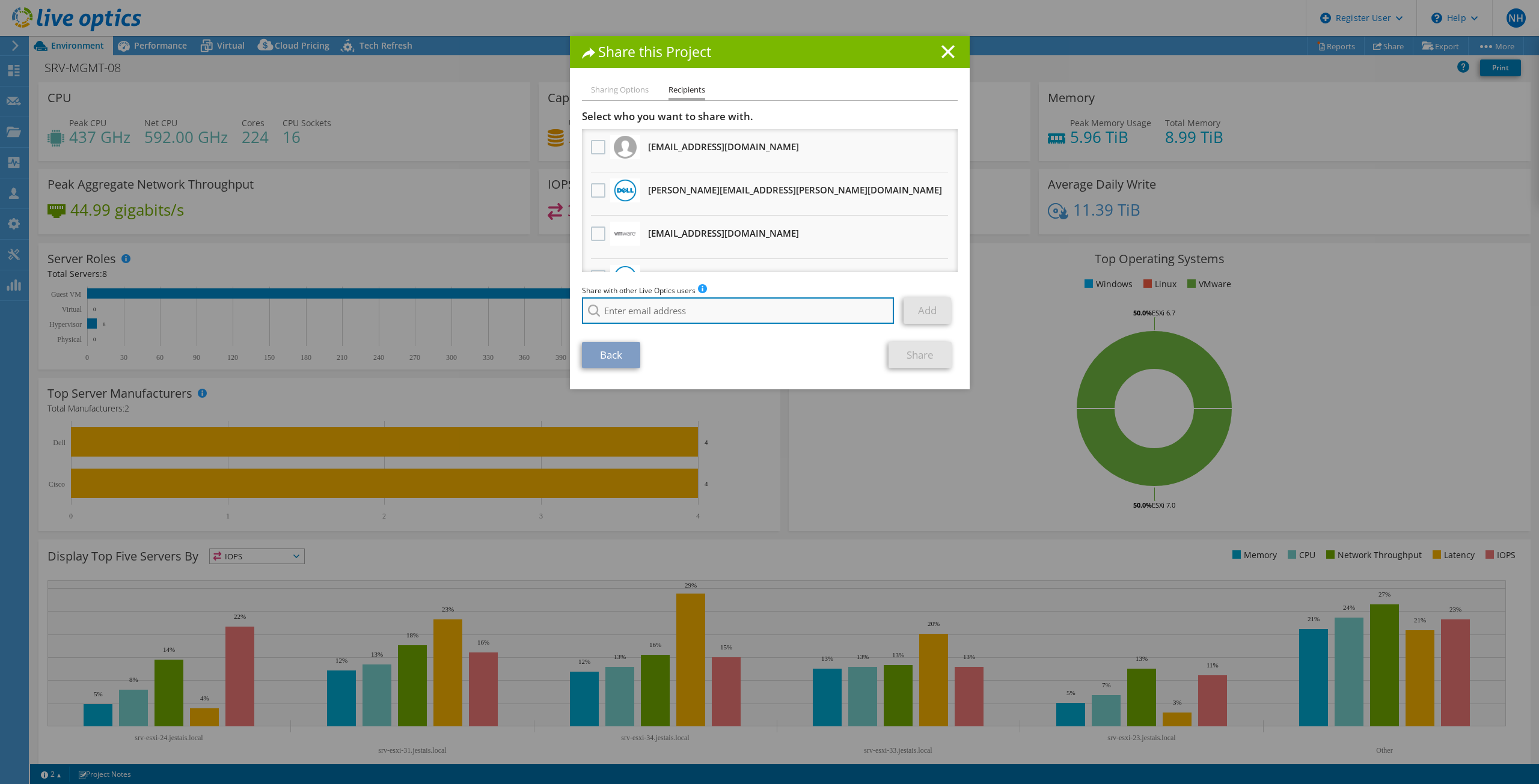
click at [695, 320] on input "search" at bounding box center [739, 311] width 313 height 26
click at [722, 302] on input "search" at bounding box center [739, 311] width 313 height 26
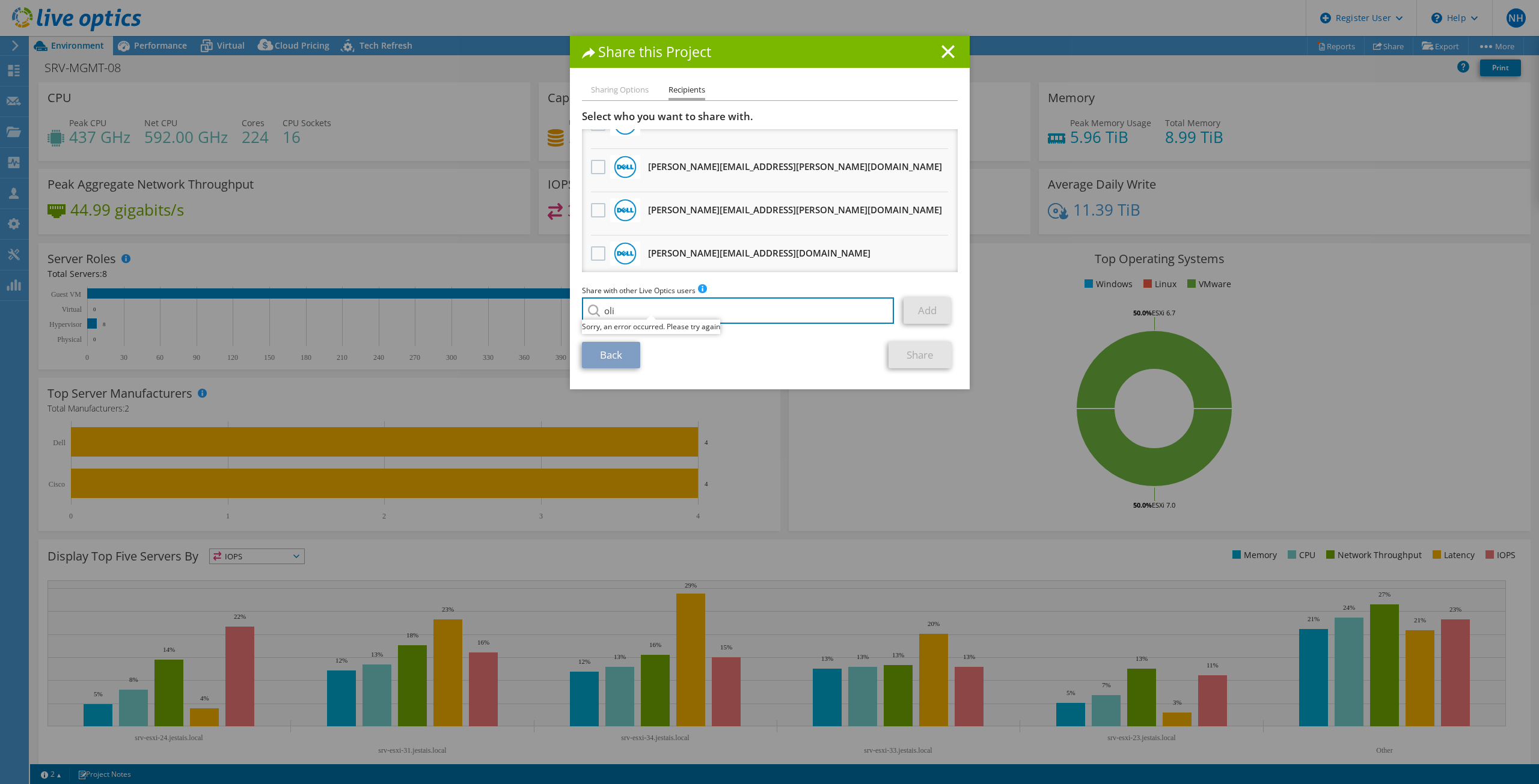
scroll to position [333, 0]
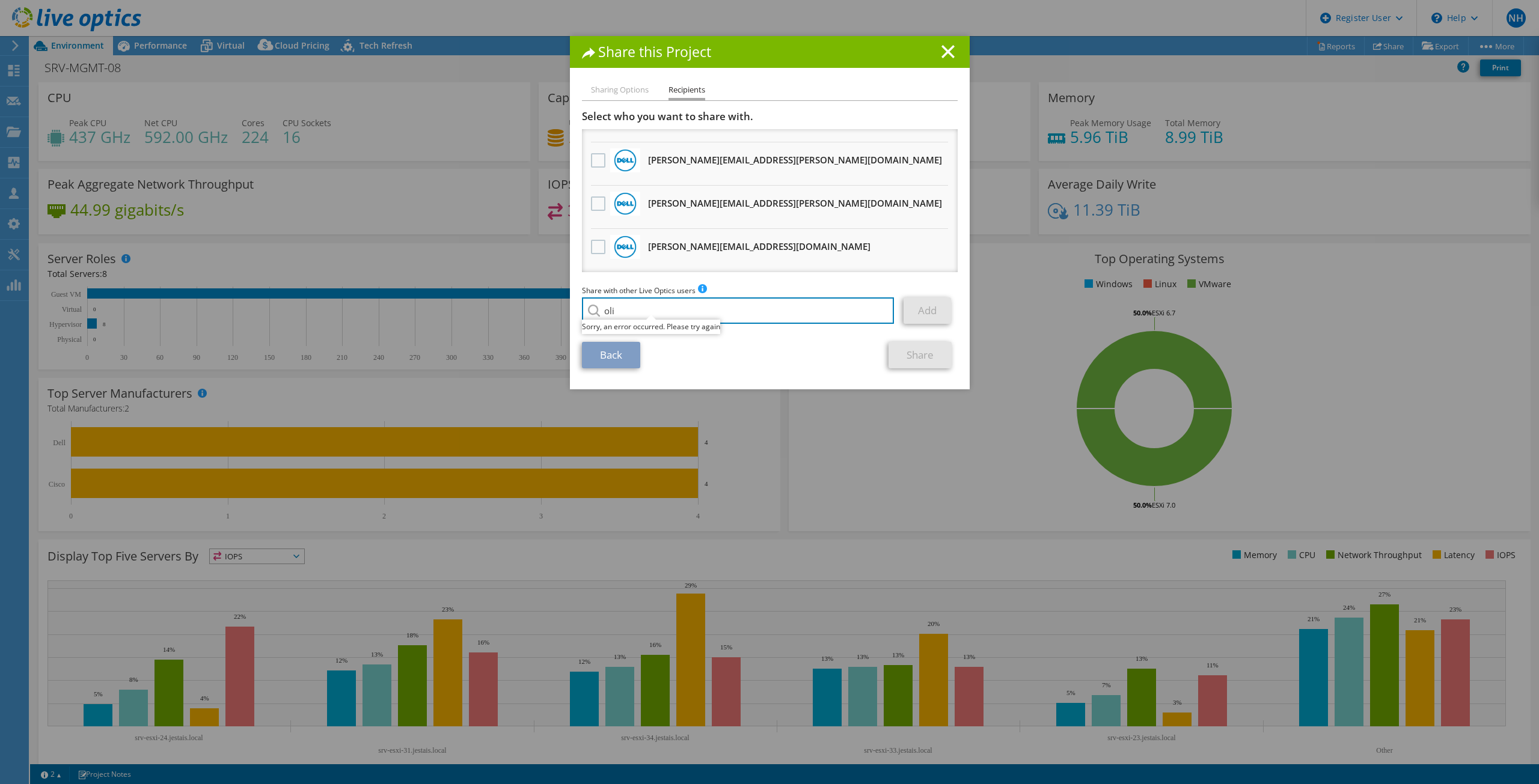
type input "oli"
click at [947, 51] on icon at bounding box center [948, 52] width 13 height 13
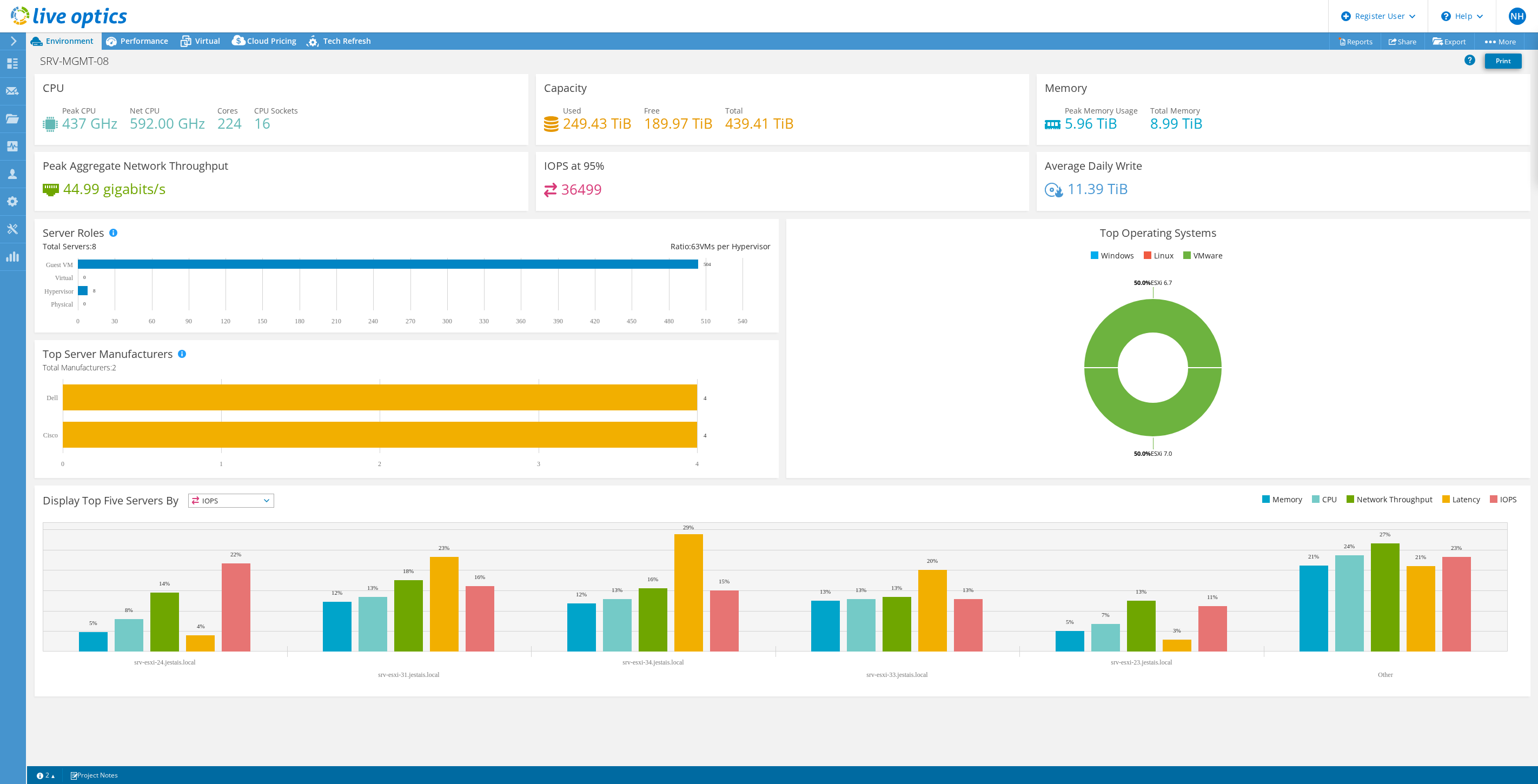
select select "Canada"
select select "CAD"
